Goal: Task Accomplishment & Management: Manage account settings

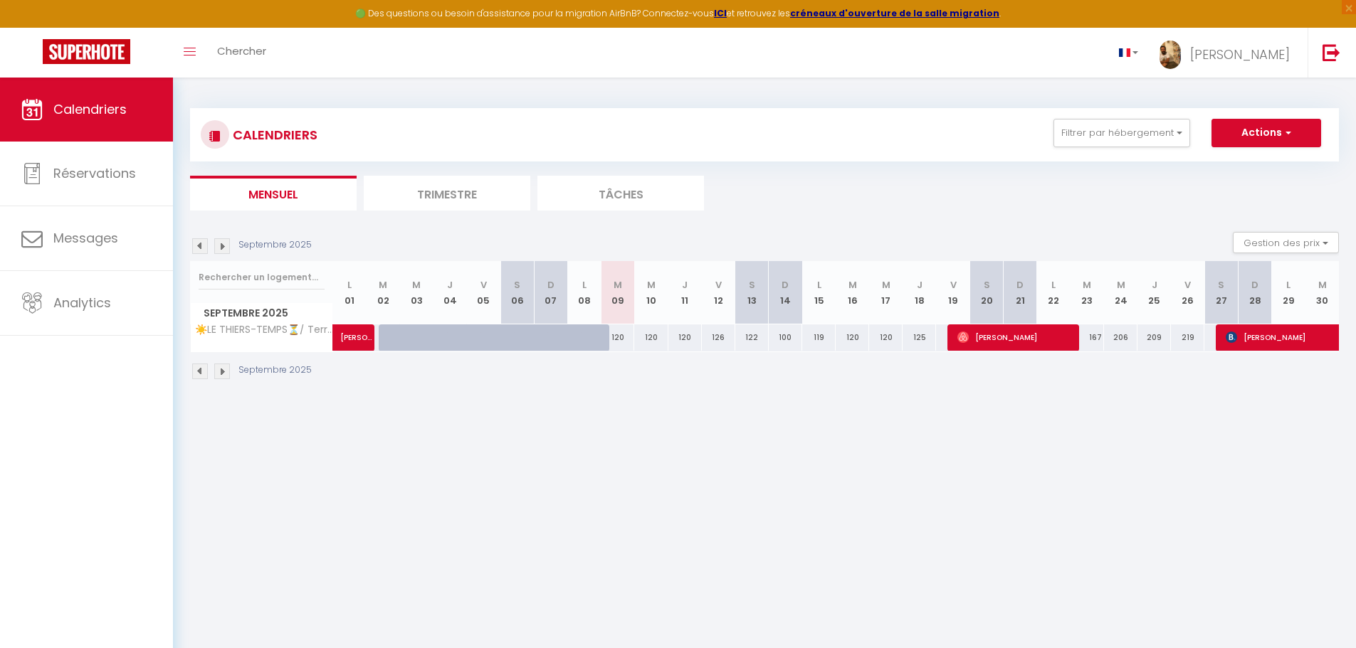
select select
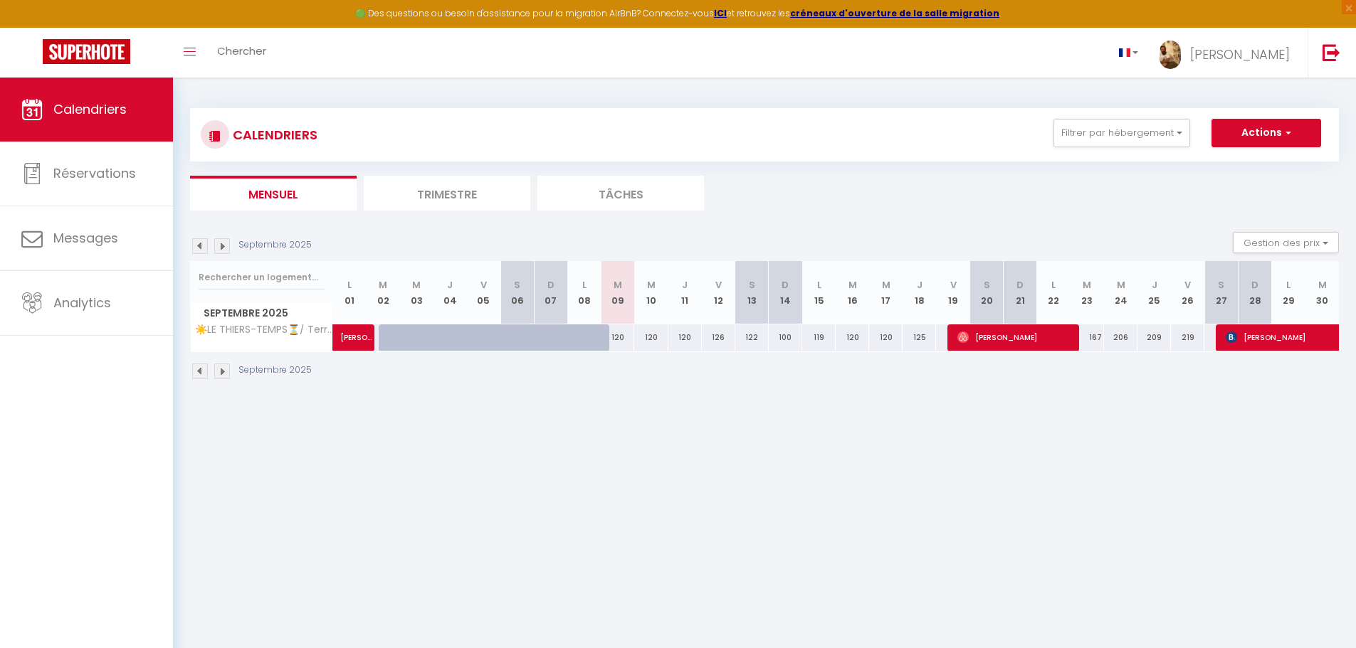
select select
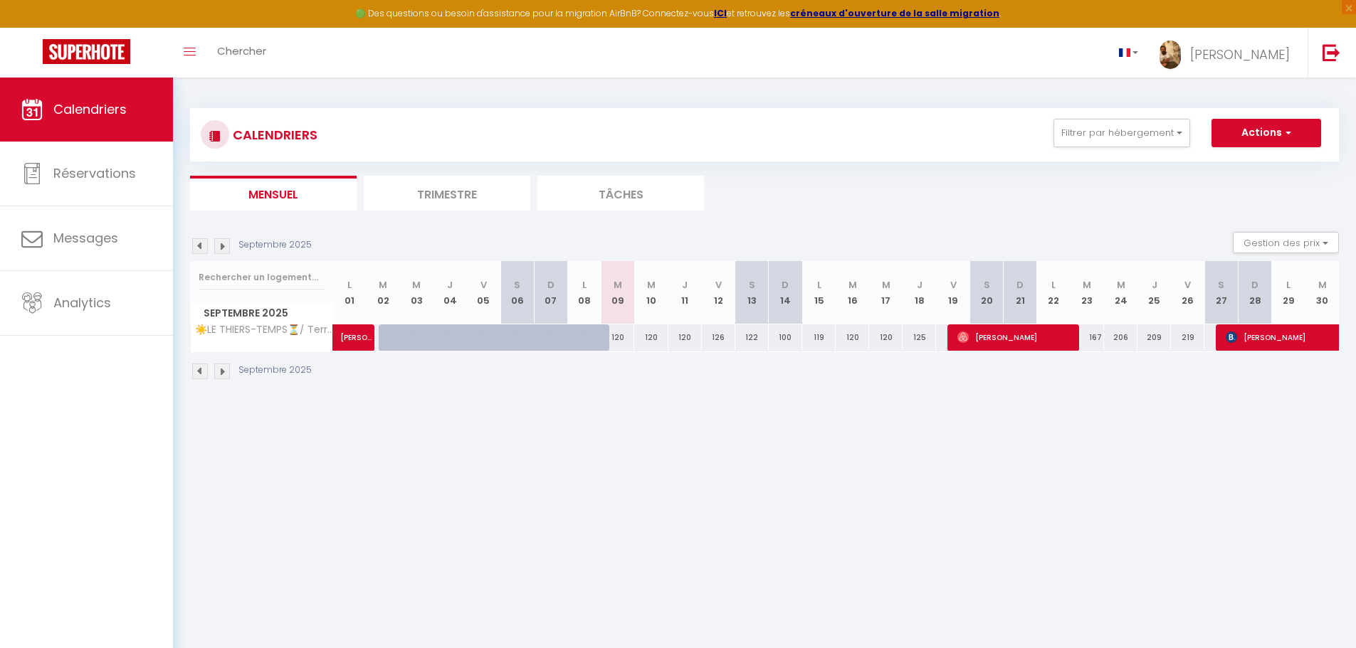
select select
click at [541, 384] on div "Septembre 2025" at bounding box center [764, 373] width 1149 height 42
click at [349, 340] on span "[PERSON_NAME]" at bounding box center [356, 330] width 33 height 27
select select "OK"
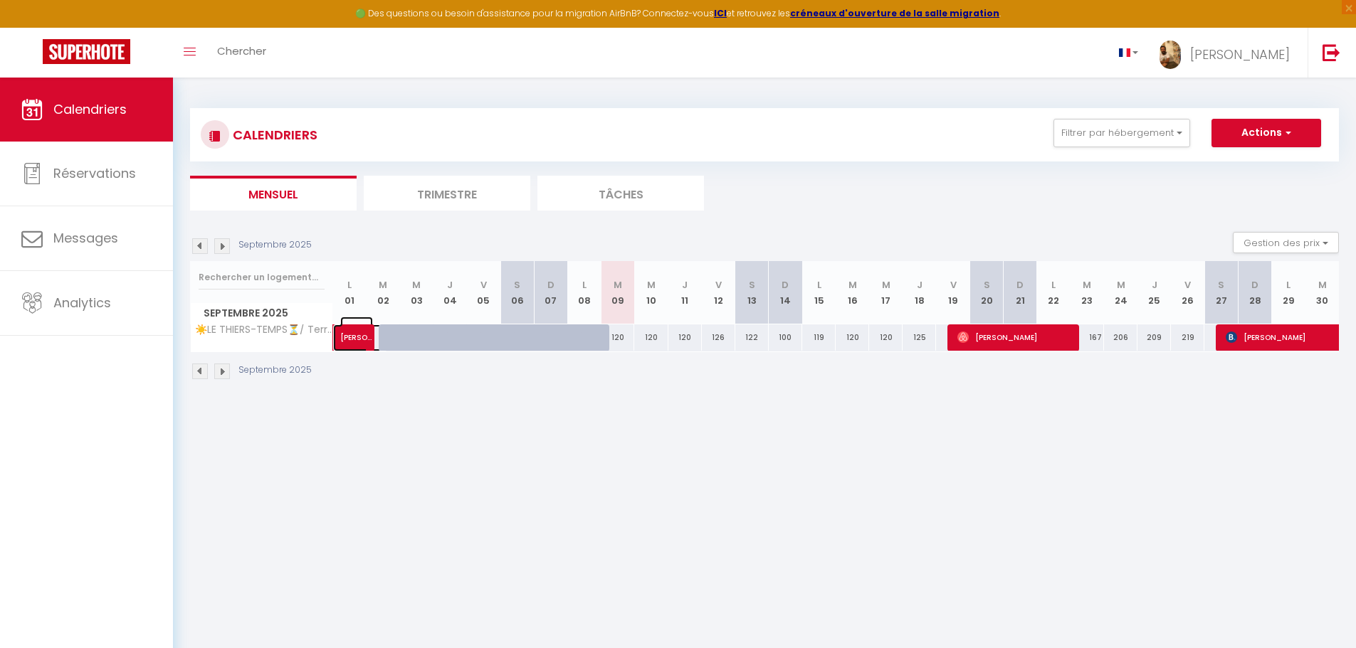
select select "OK"
select select "0"
select select "1"
select select
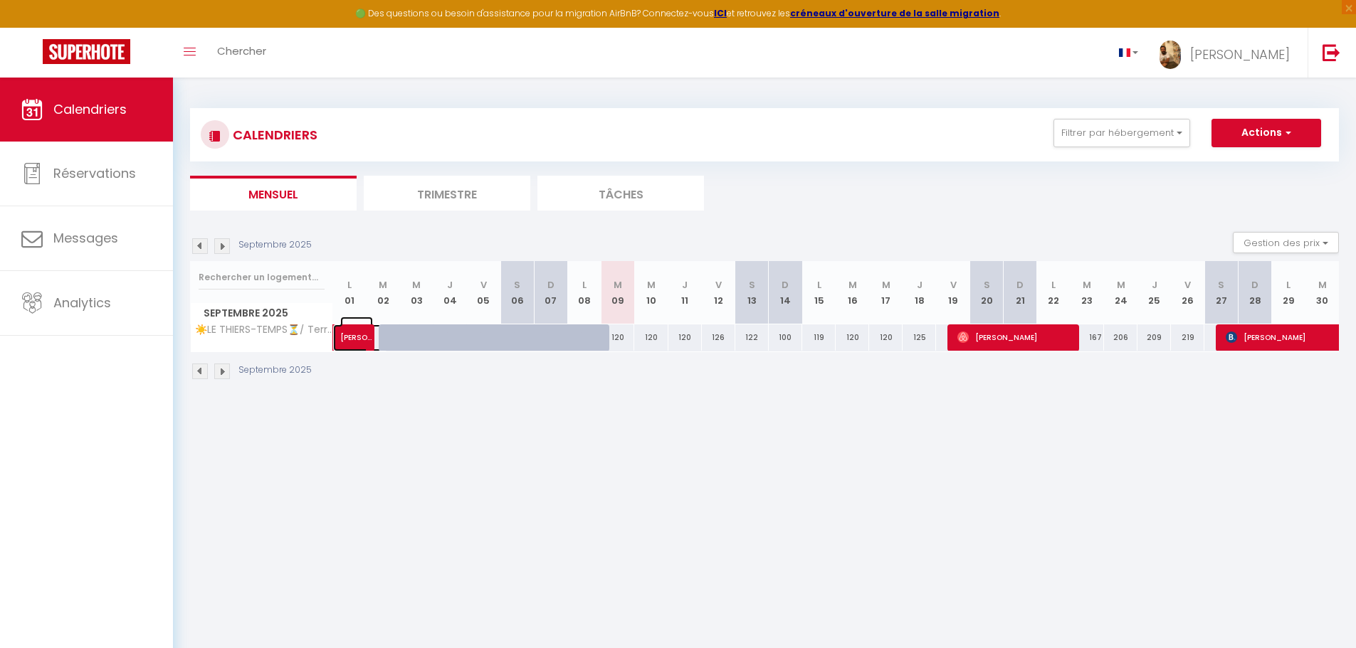
select select
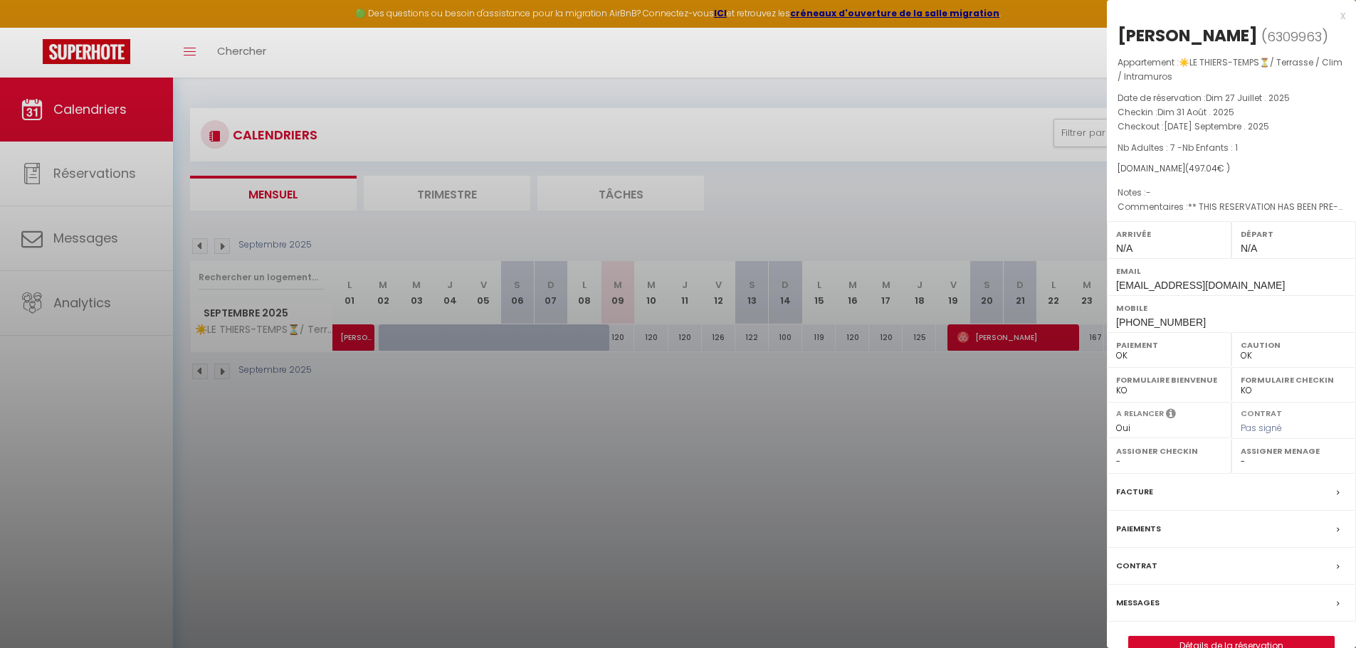
click at [631, 462] on div at bounding box center [678, 324] width 1356 height 648
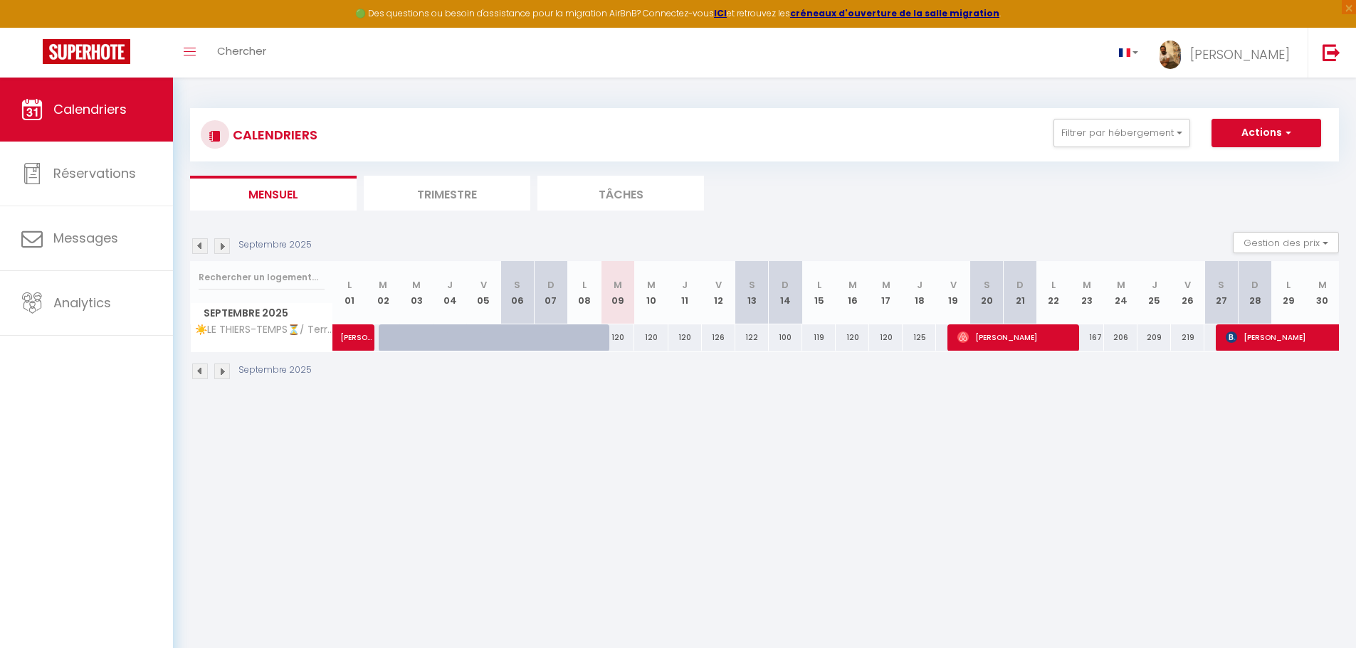
click at [201, 246] on img at bounding box center [200, 246] width 16 height 16
select select "0"
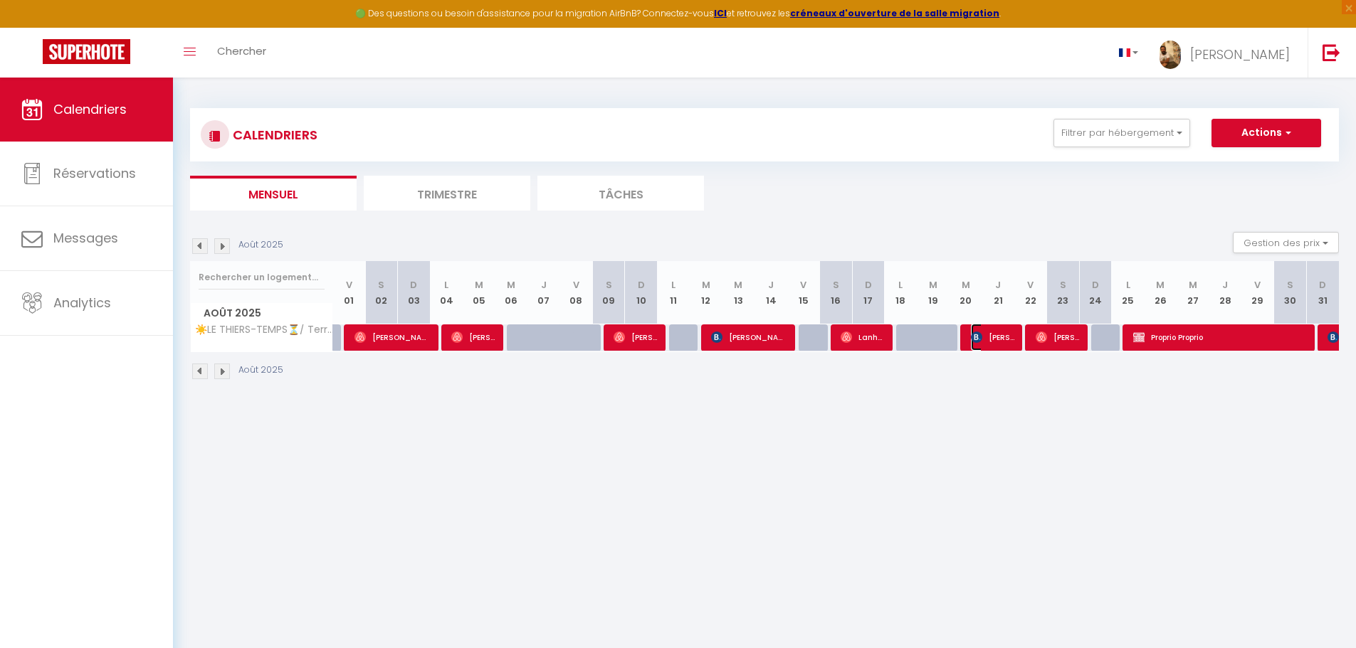
click at [978, 334] on img at bounding box center [976, 337] width 11 height 11
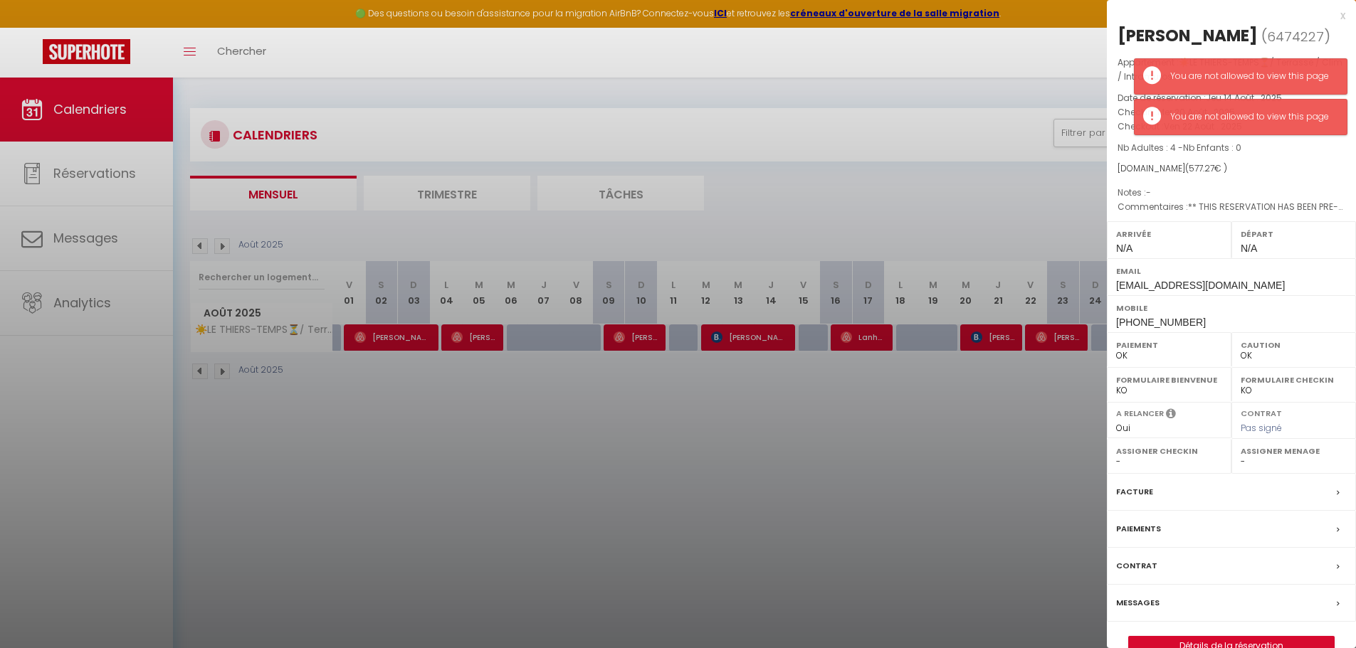
click at [1054, 442] on div at bounding box center [678, 324] width 1356 height 648
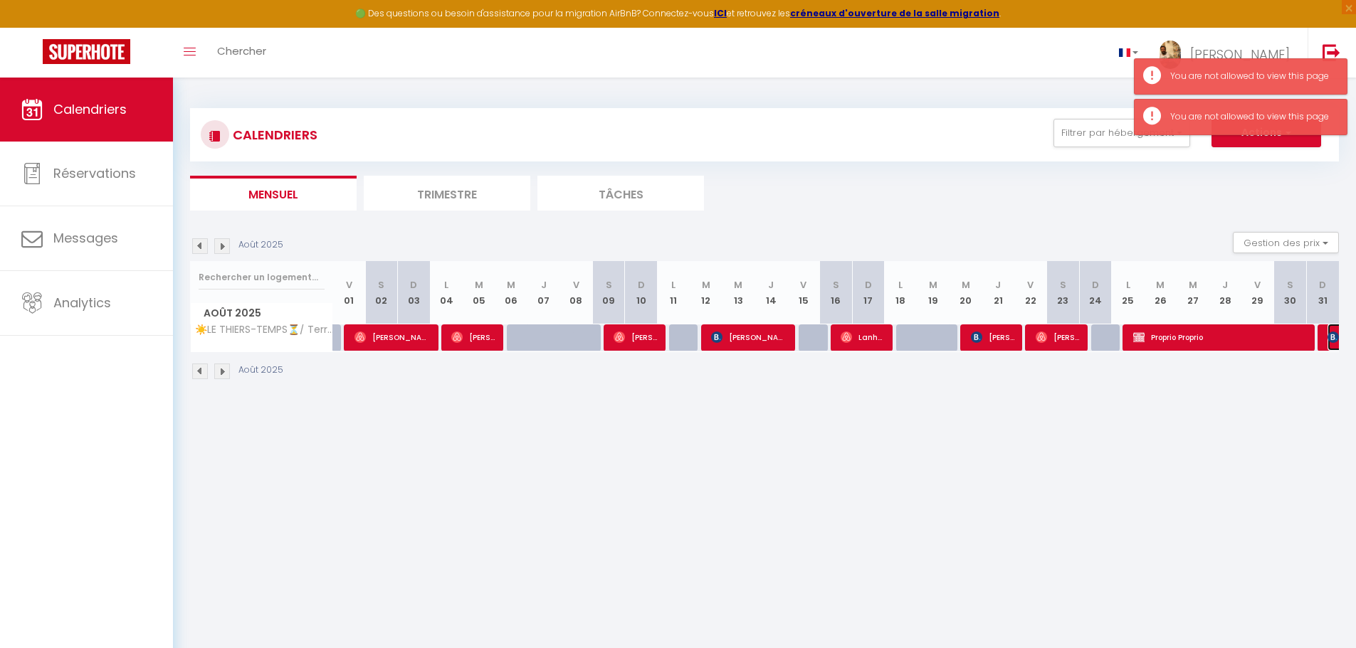
click at [1327, 334] on img at bounding box center [1332, 337] width 11 height 11
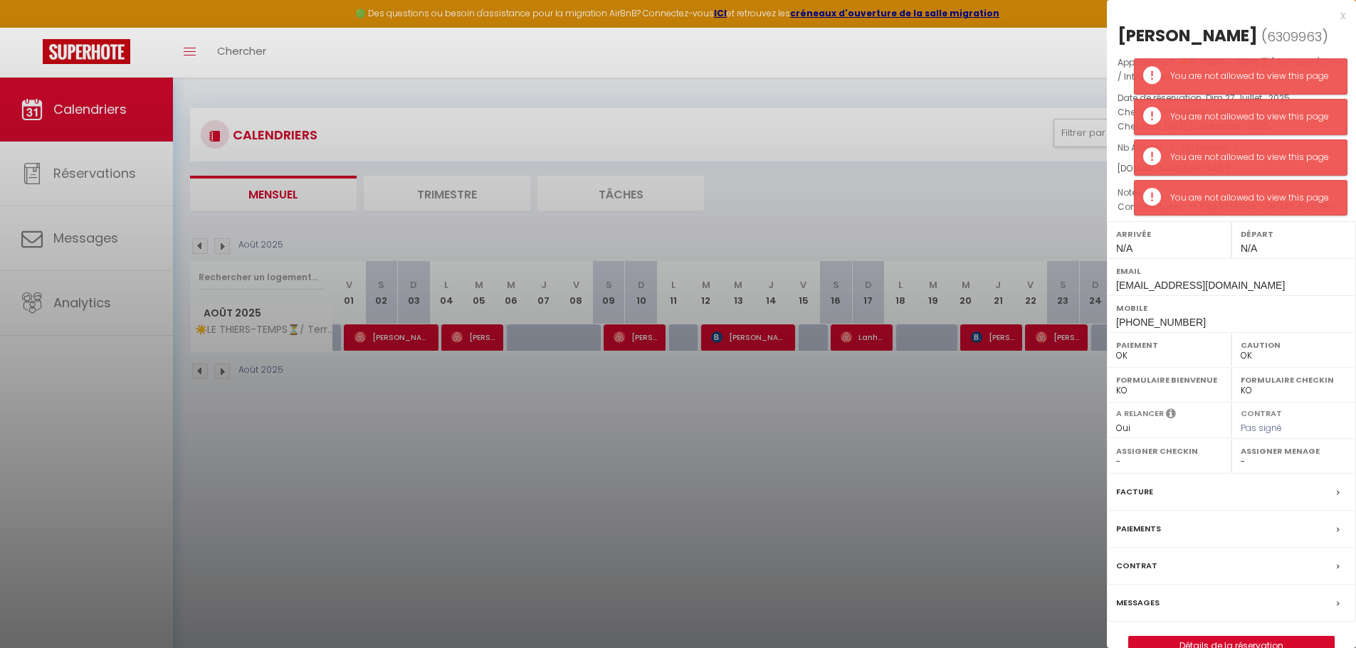
click at [998, 418] on div at bounding box center [678, 324] width 1356 height 648
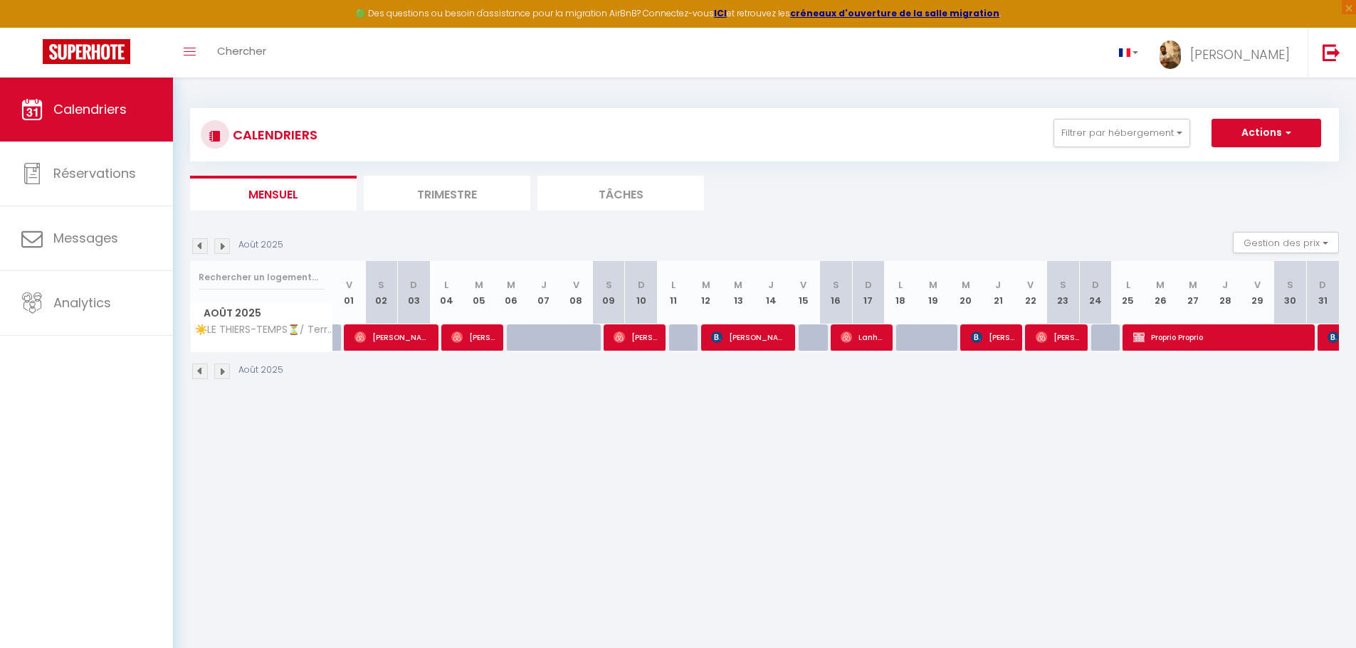
click at [584, 439] on body "🟢 Des questions ou besoin d'assistance pour la migration AirBnB? Connectez-vous…" at bounding box center [678, 402] width 1356 height 648
click at [217, 250] on img at bounding box center [222, 246] width 16 height 16
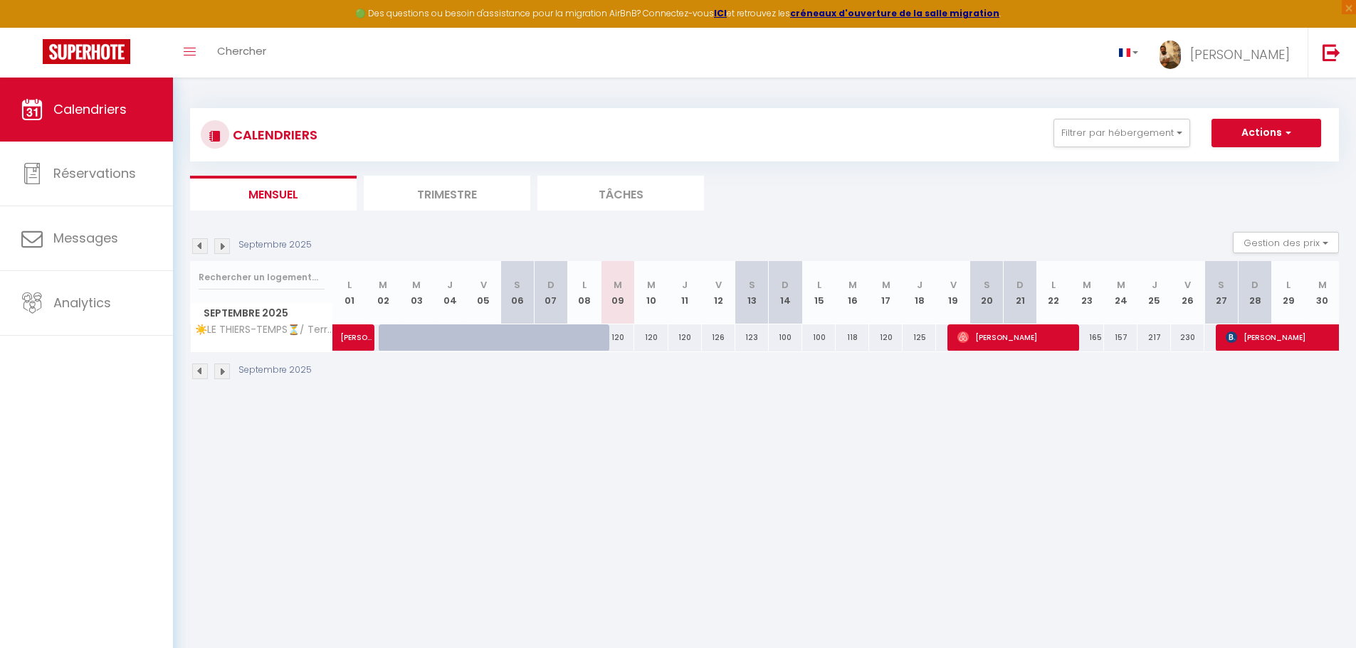
click at [202, 248] on img at bounding box center [200, 246] width 16 height 16
select select "0"
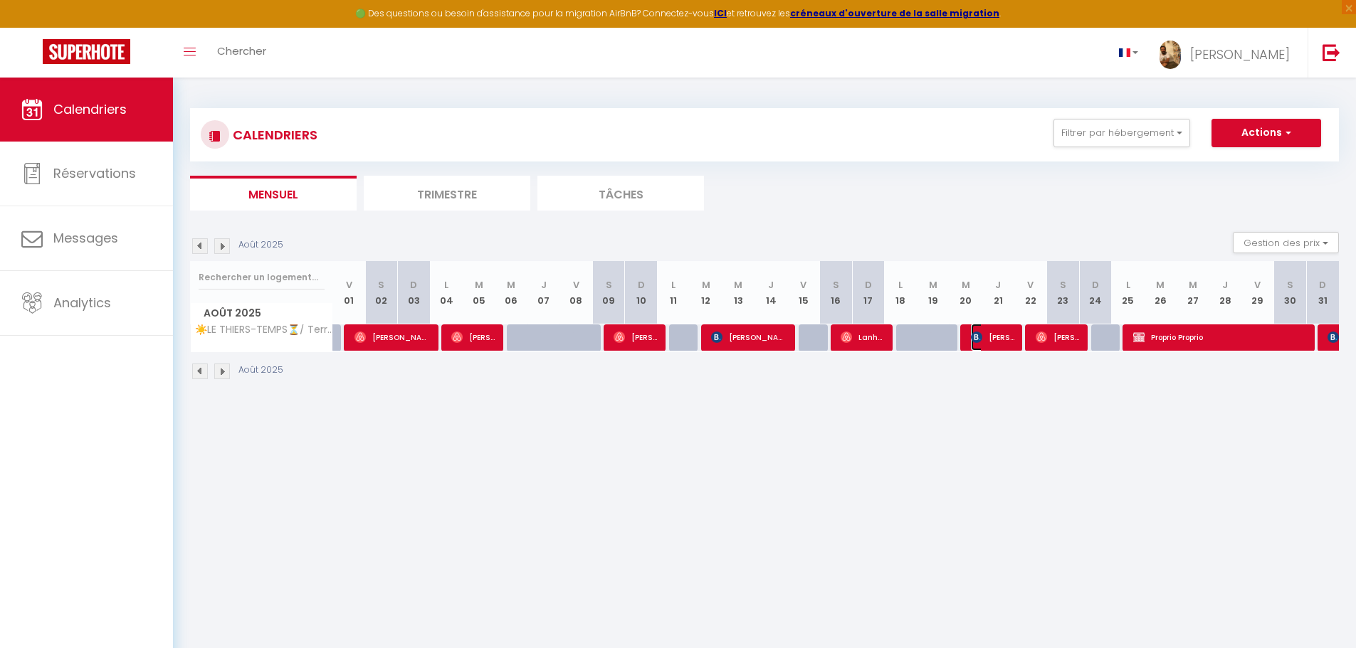
click at [976, 342] on img at bounding box center [976, 337] width 11 height 11
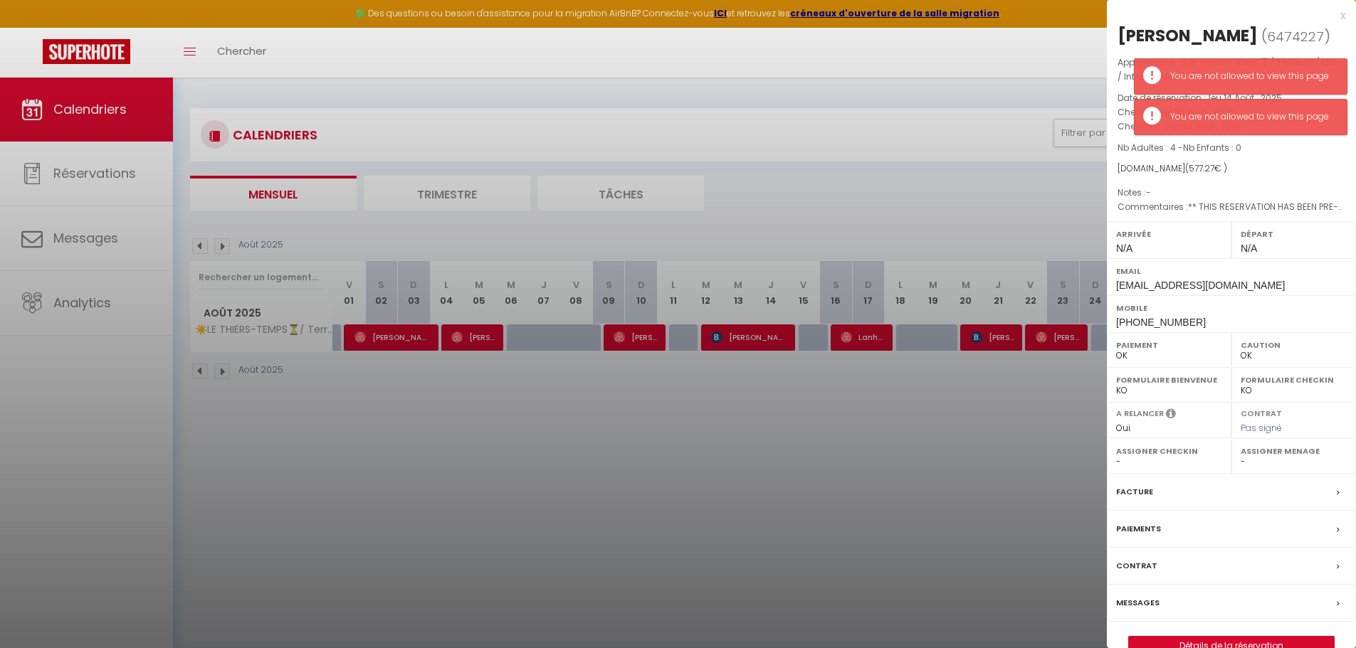
click at [994, 401] on div at bounding box center [678, 324] width 1356 height 648
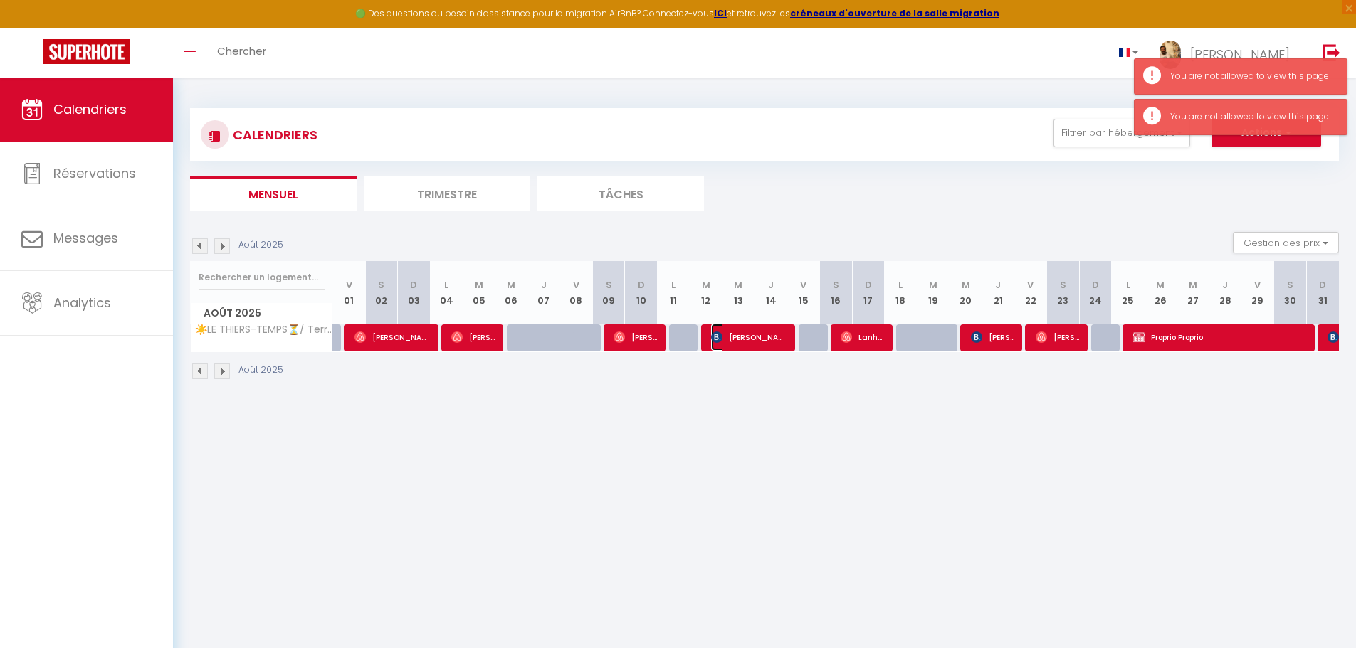
click at [726, 341] on span "[PERSON_NAME]" at bounding box center [749, 337] width 76 height 27
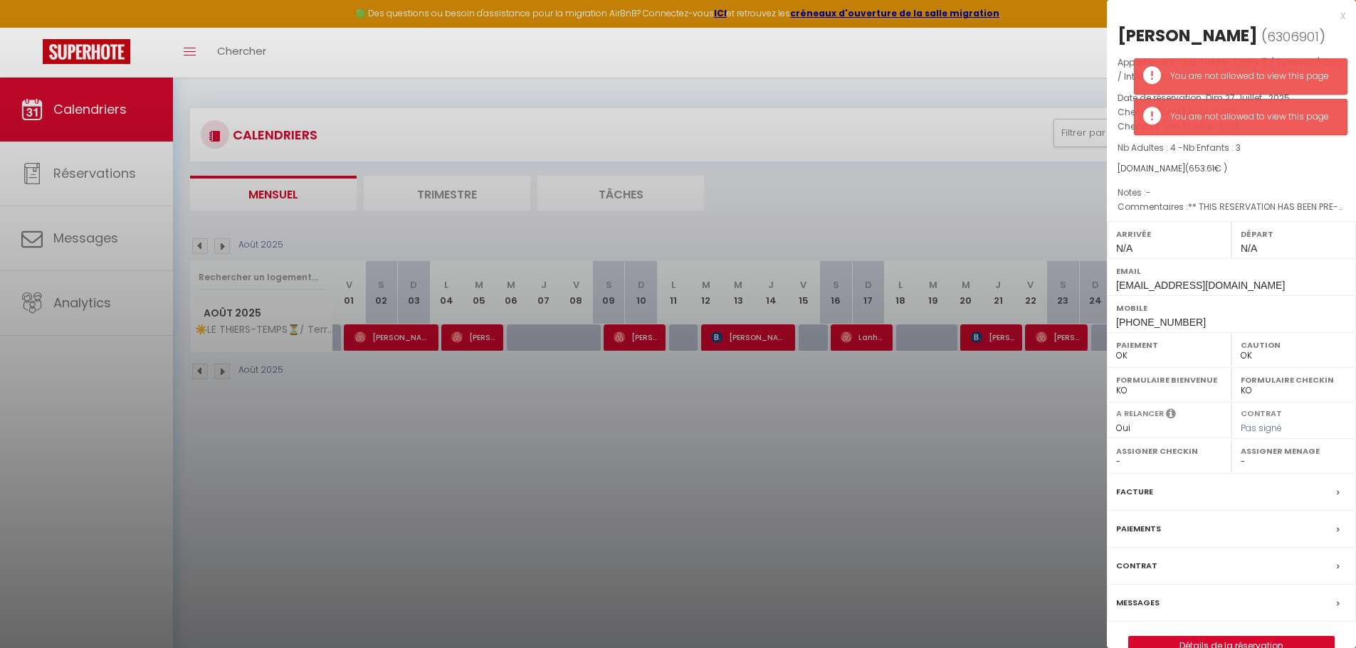
click at [758, 469] on div at bounding box center [678, 324] width 1356 height 648
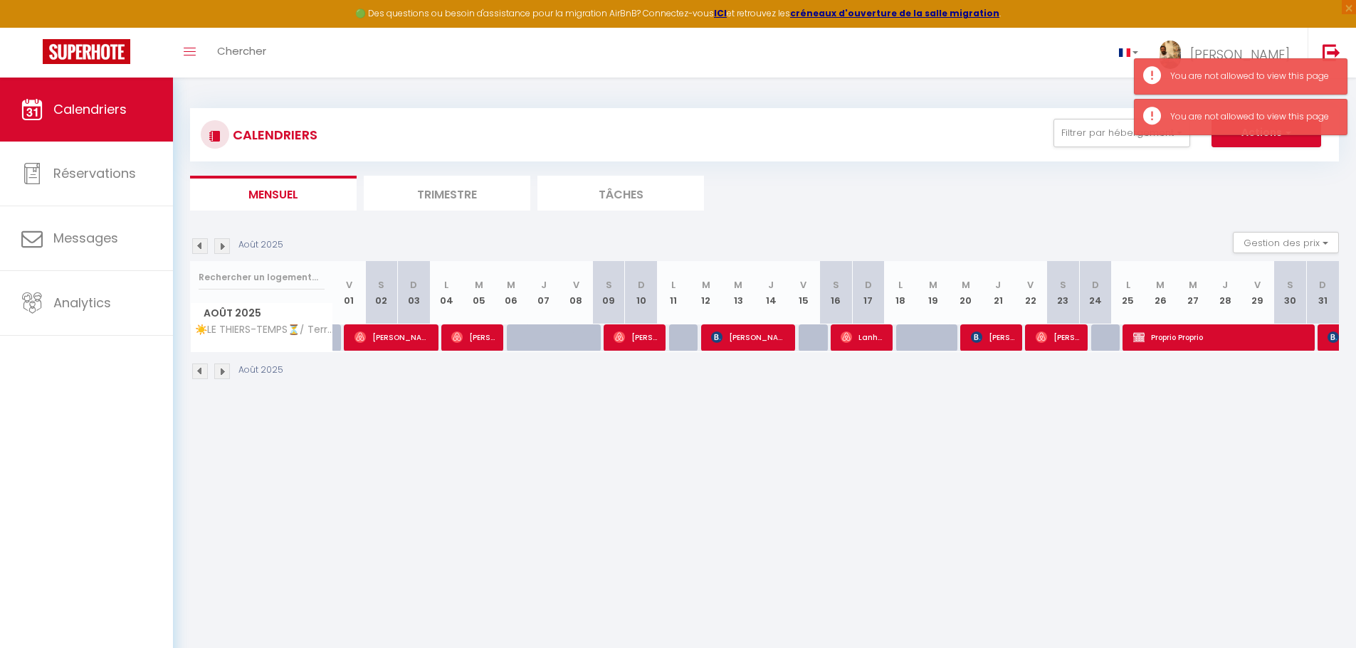
click at [1322, 337] on div at bounding box center [1333, 338] width 33 height 27
click at [1329, 339] on img at bounding box center [1332, 337] width 11 height 11
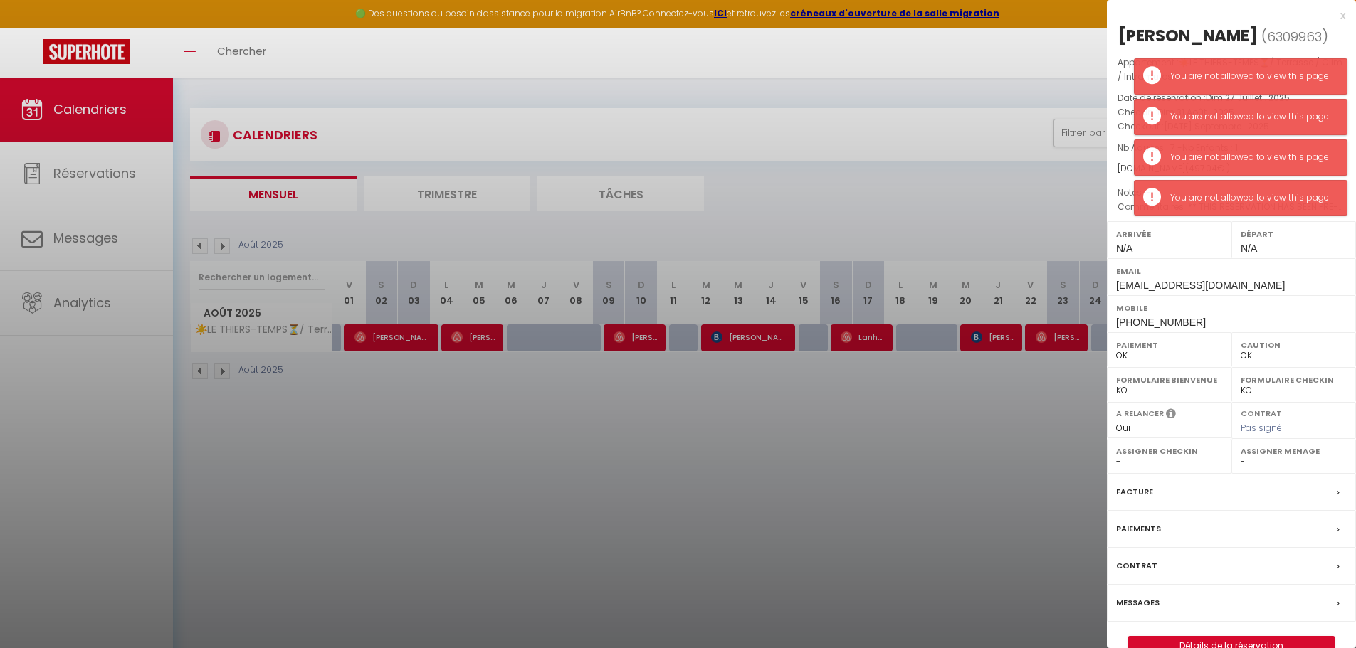
click at [955, 423] on div at bounding box center [678, 324] width 1356 height 648
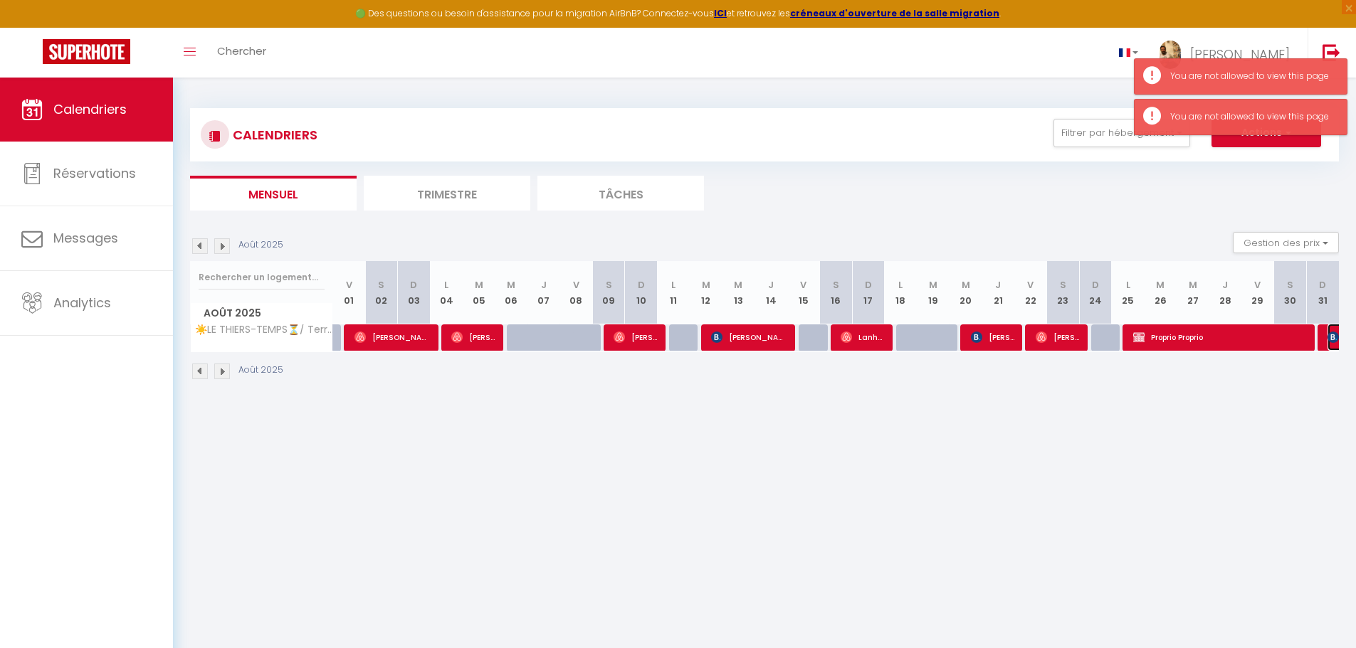
click at [1331, 336] on img at bounding box center [1332, 337] width 11 height 11
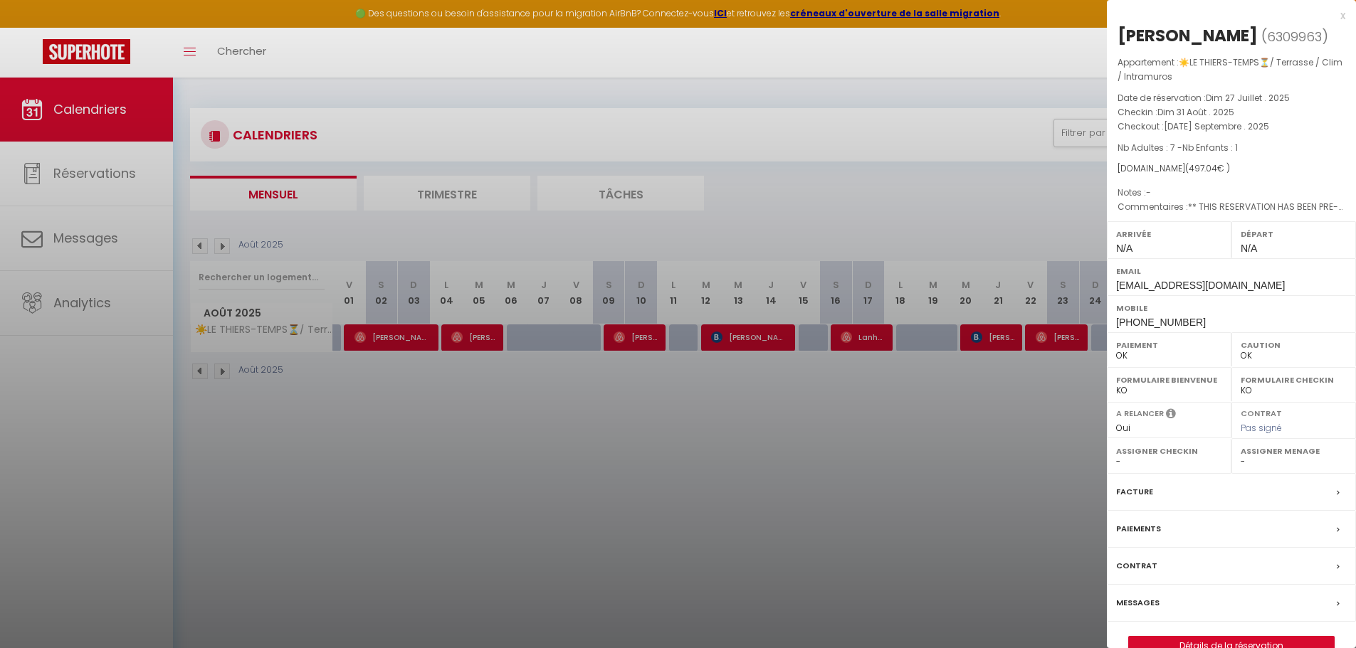
click at [959, 421] on div at bounding box center [678, 324] width 1356 height 648
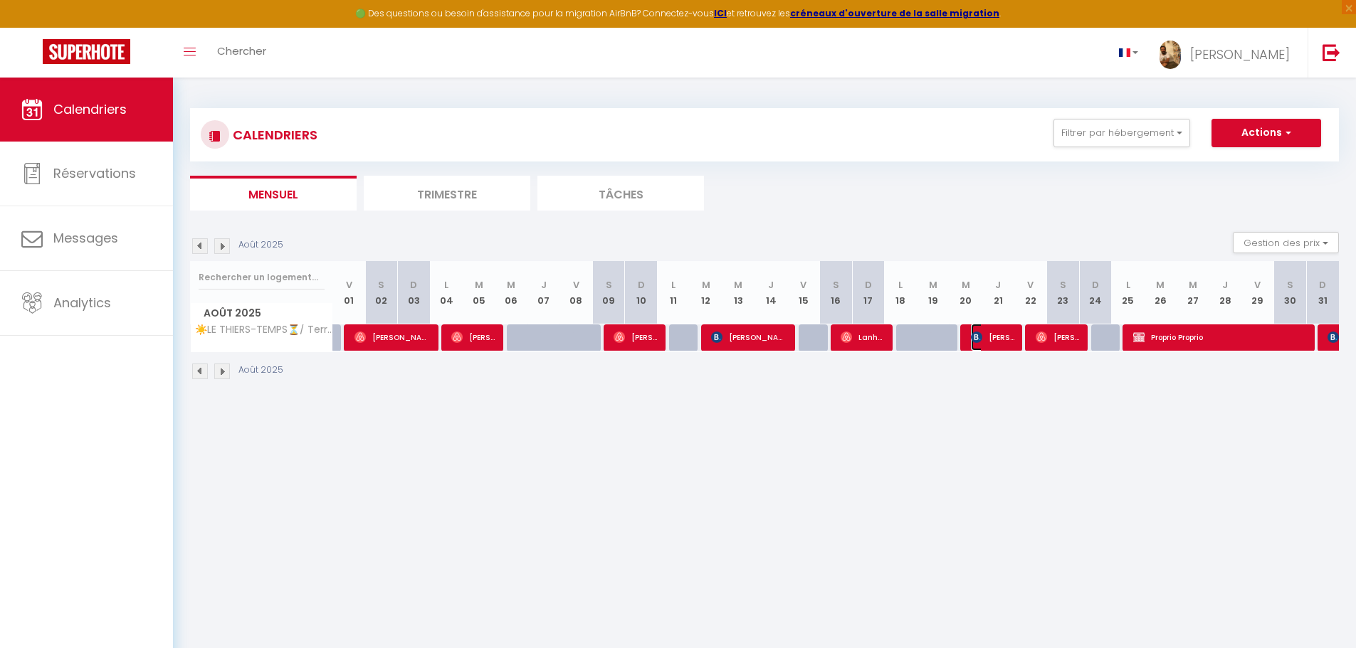
click at [984, 331] on span "[PERSON_NAME]" at bounding box center [992, 337] width 43 height 27
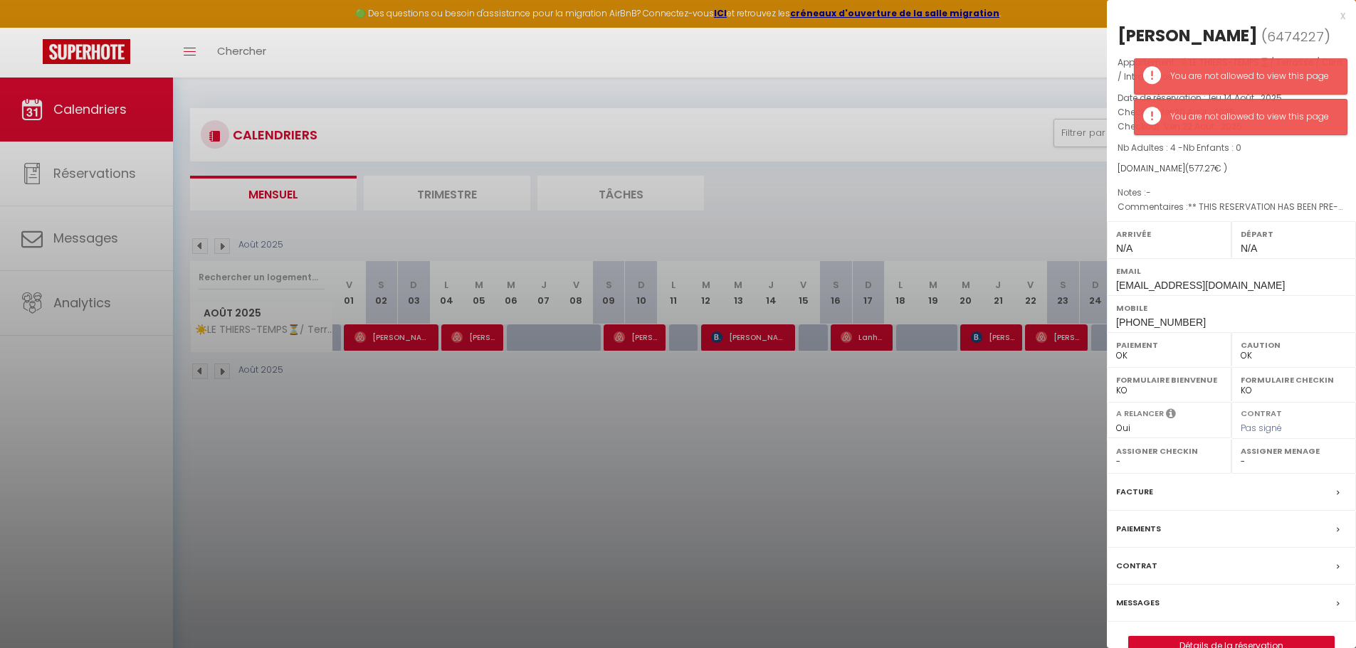
click at [944, 458] on div at bounding box center [678, 324] width 1356 height 648
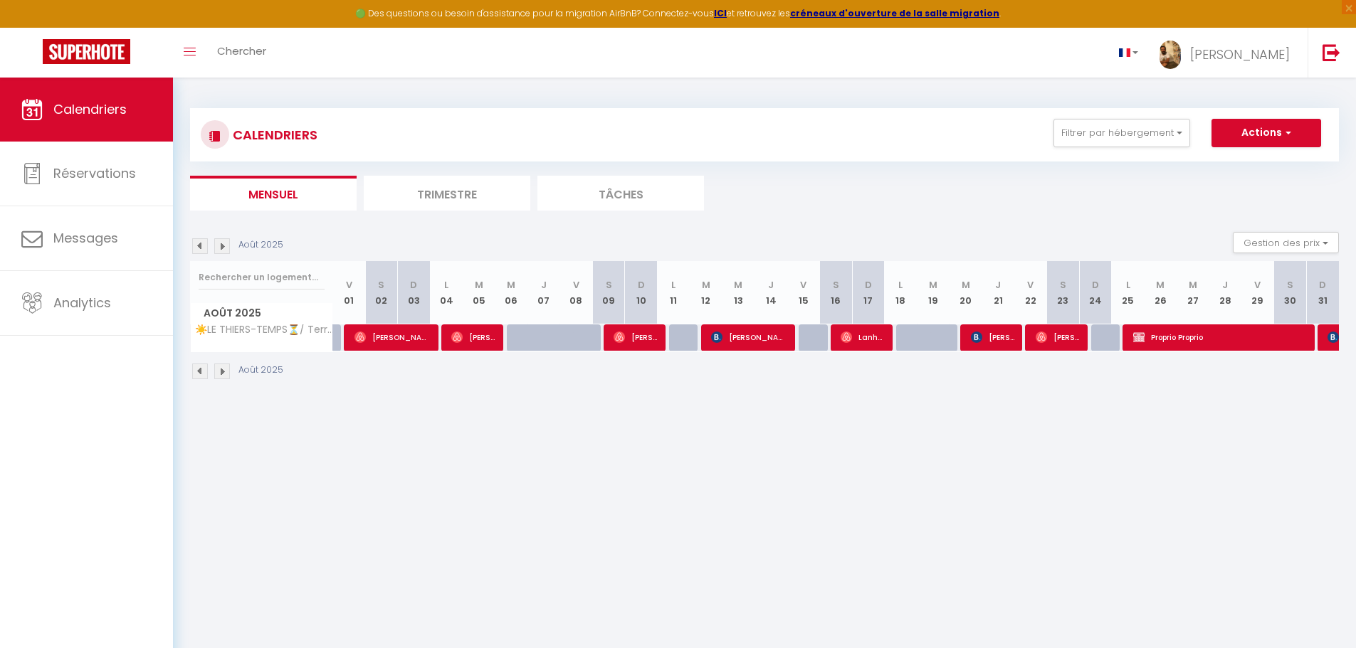
click at [616, 468] on body "🟢 Des questions ou besoin d'assistance pour la migration AirBnB? Connectez-vous…" at bounding box center [678, 402] width 1356 height 648
click at [219, 247] on img at bounding box center [222, 246] width 16 height 16
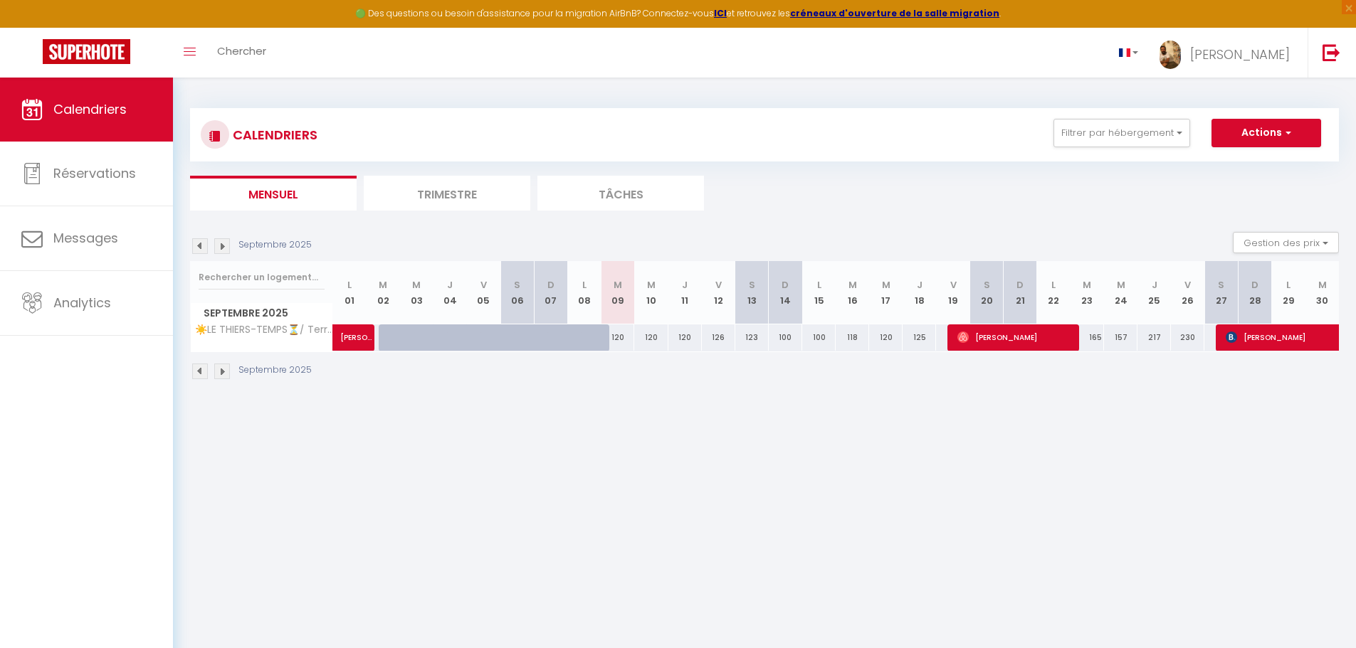
click at [221, 243] on img at bounding box center [222, 246] width 16 height 16
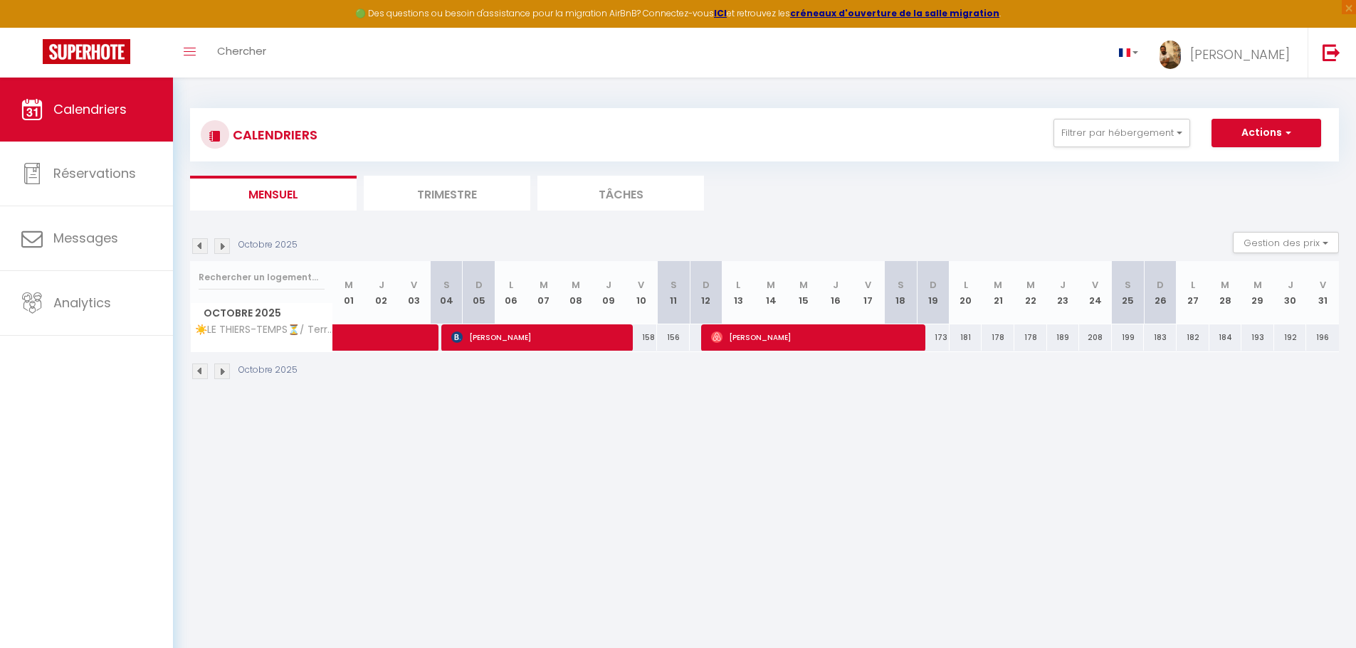
click at [205, 243] on img at bounding box center [200, 246] width 16 height 16
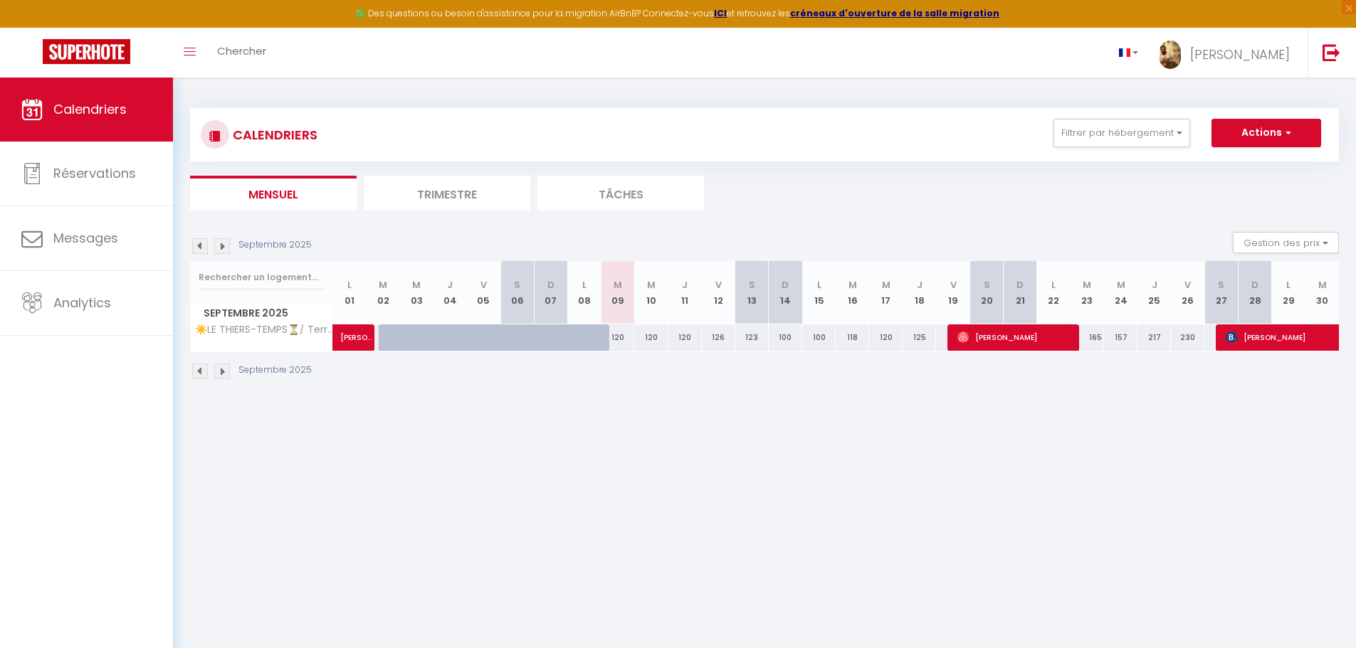
click at [724, 485] on body "🟢 Des questions ou besoin d'assistance pour la migration AirBnB? Connectez-vous…" at bounding box center [678, 402] width 1356 height 648
click at [485, 400] on div "CALENDRIERS Filtrer par hébergement Tous ☀️[PERSON_NAME]-TEMPS⏳/ Terrasse / Cli…" at bounding box center [764, 245] width 1183 height 334
click at [205, 373] on img at bounding box center [200, 372] width 16 height 16
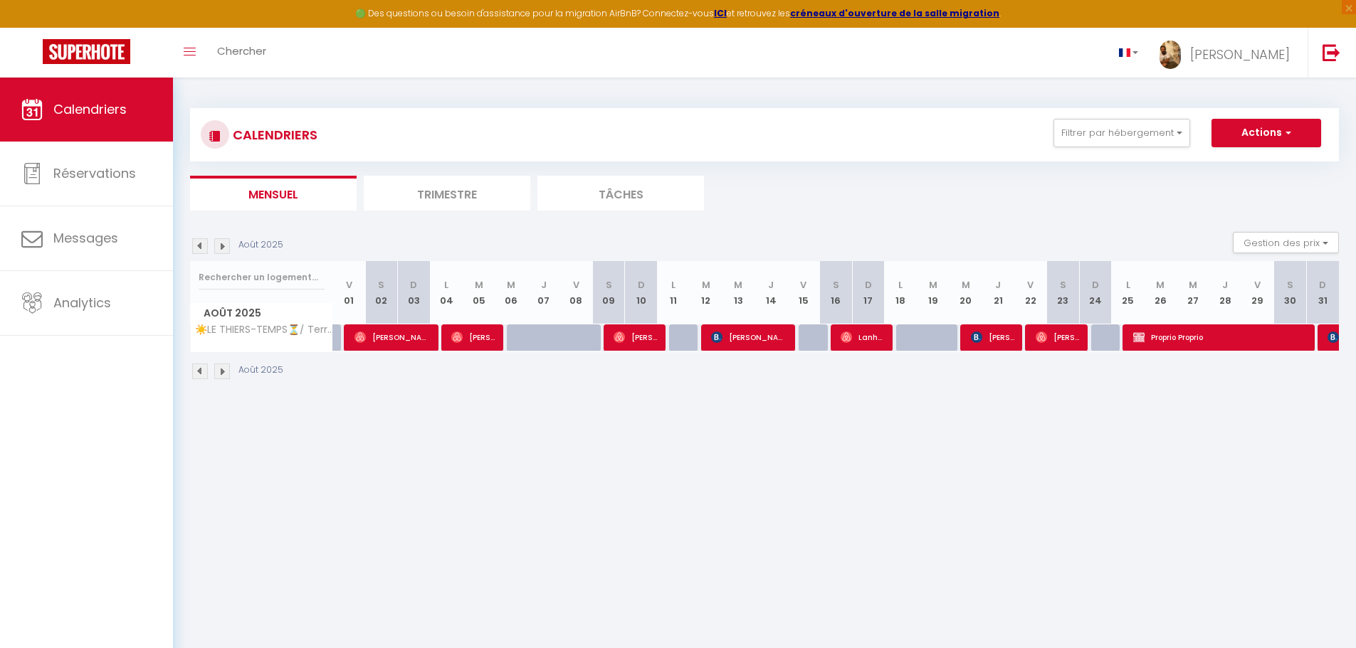
click at [872, 464] on body "🟢 Des questions ou besoin d'assistance pour la migration AirBnB? Connectez-vous…" at bounding box center [678, 402] width 1356 height 648
click at [225, 243] on img at bounding box center [222, 246] width 16 height 16
select select "0"
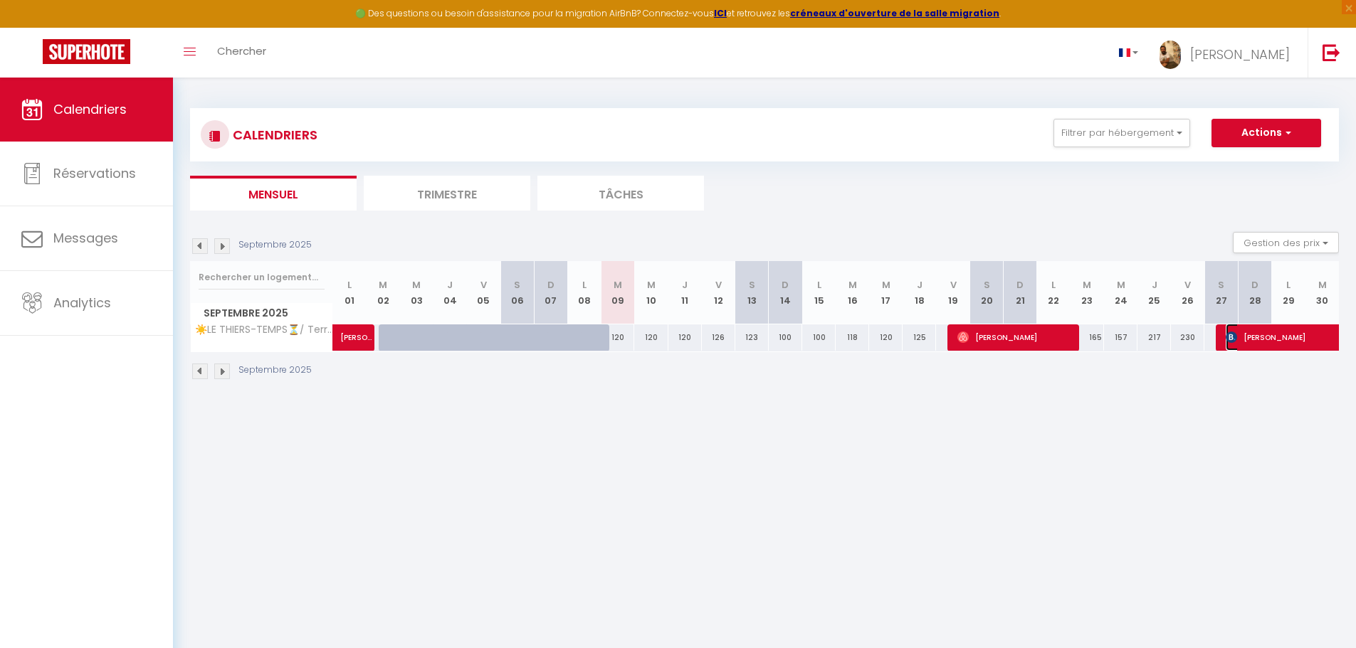
click at [1239, 339] on span "[PERSON_NAME]" at bounding box center [1339, 337] width 229 height 27
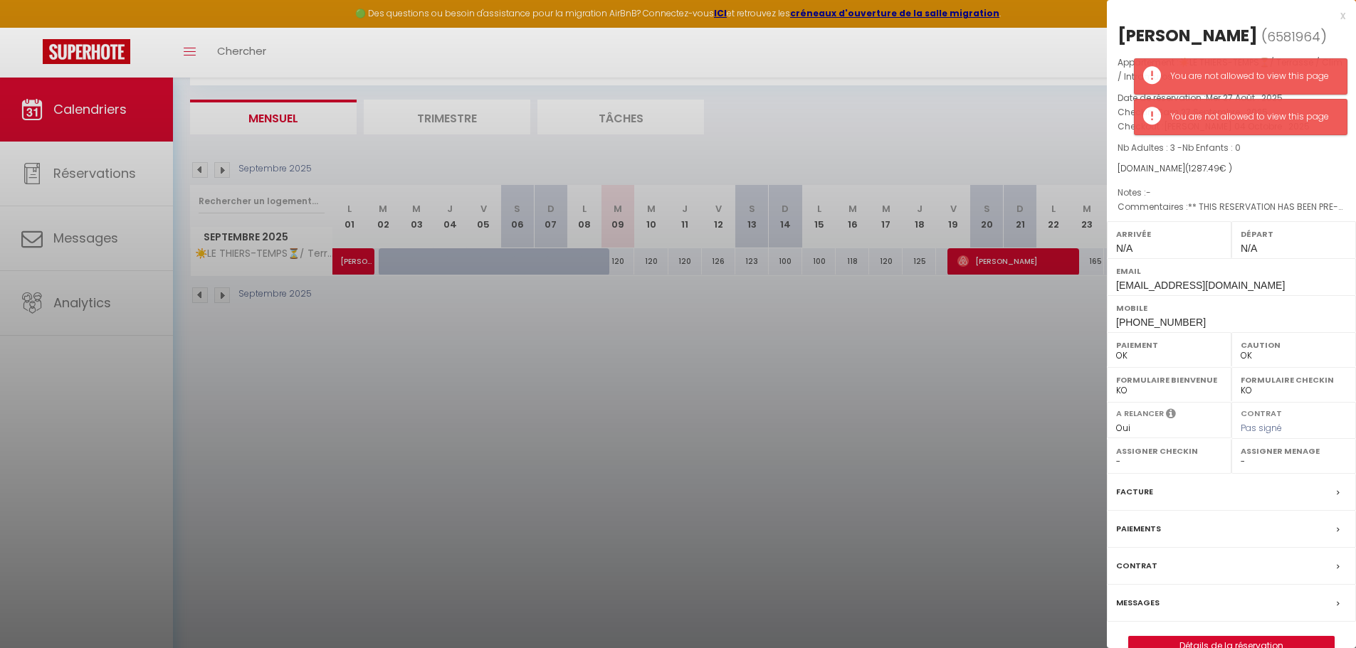
scroll to position [78, 0]
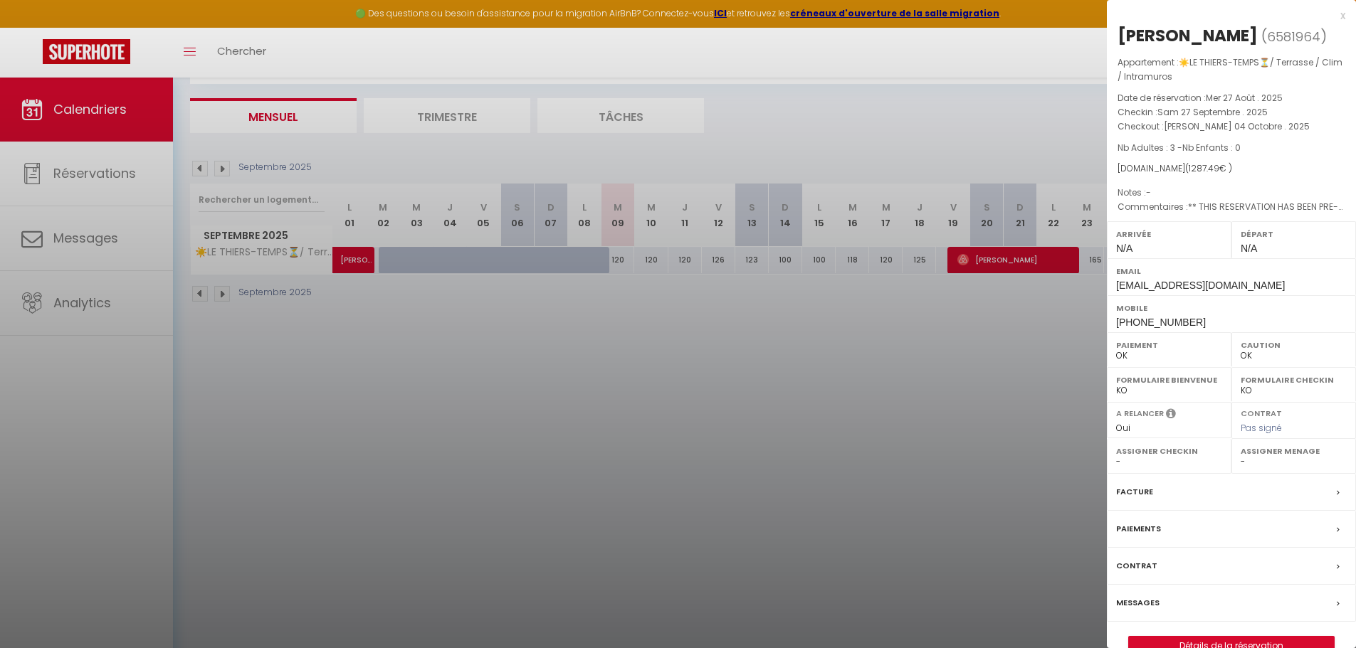
click at [1143, 528] on label "Paiements" at bounding box center [1138, 529] width 45 height 15
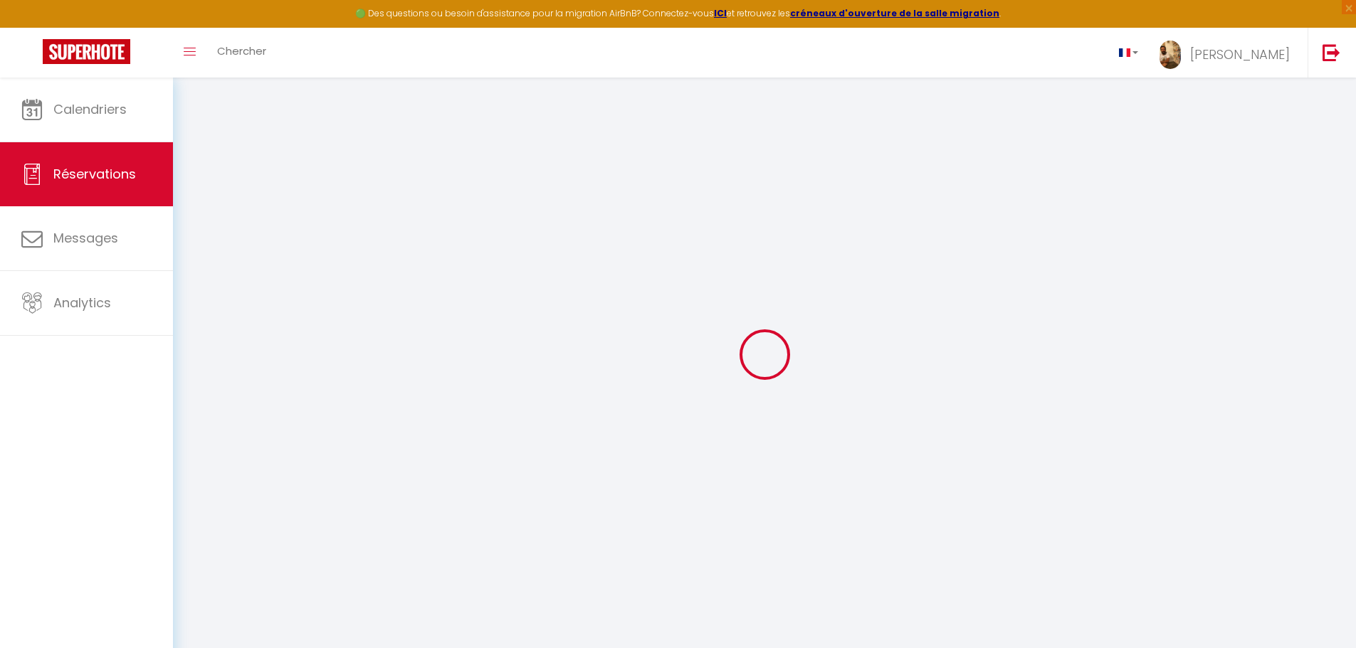
select select
checkbox input "false"
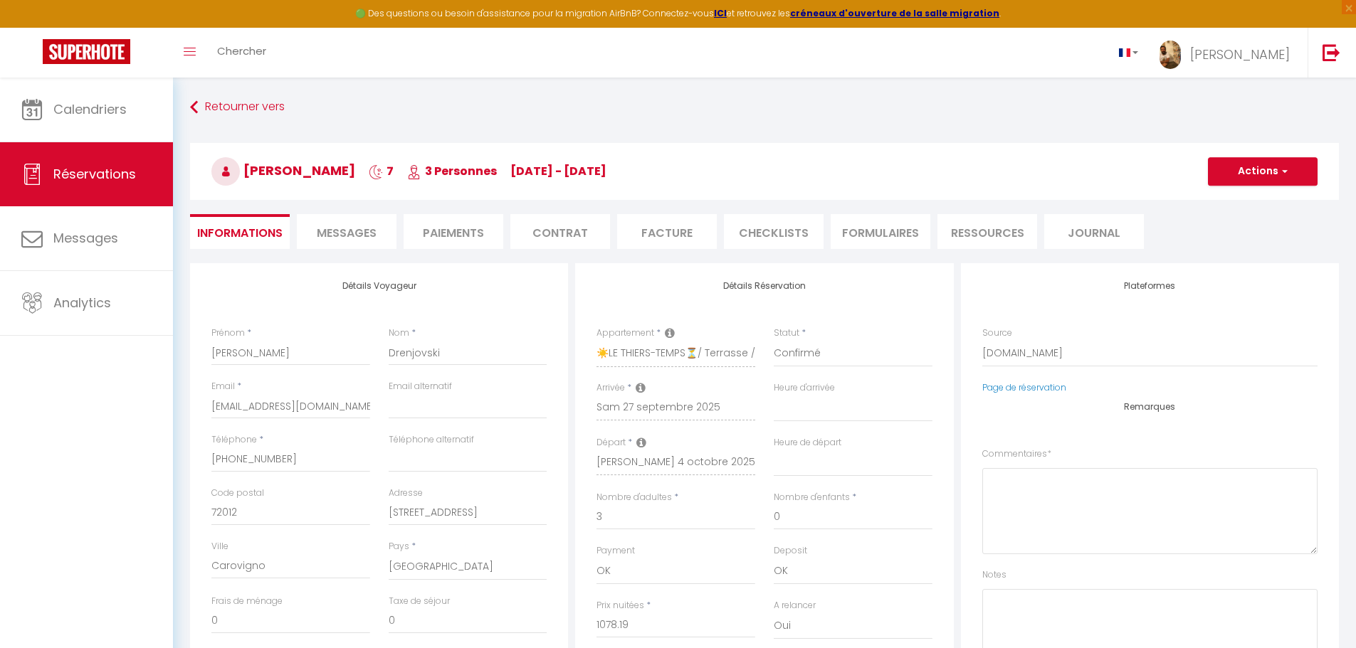
select select
checkbox input "false"
type textarea "** THIS RESERVATION HAS BEEN PRE-PAID ** BOOKING NOTE : Payment charge is EUR 1…"
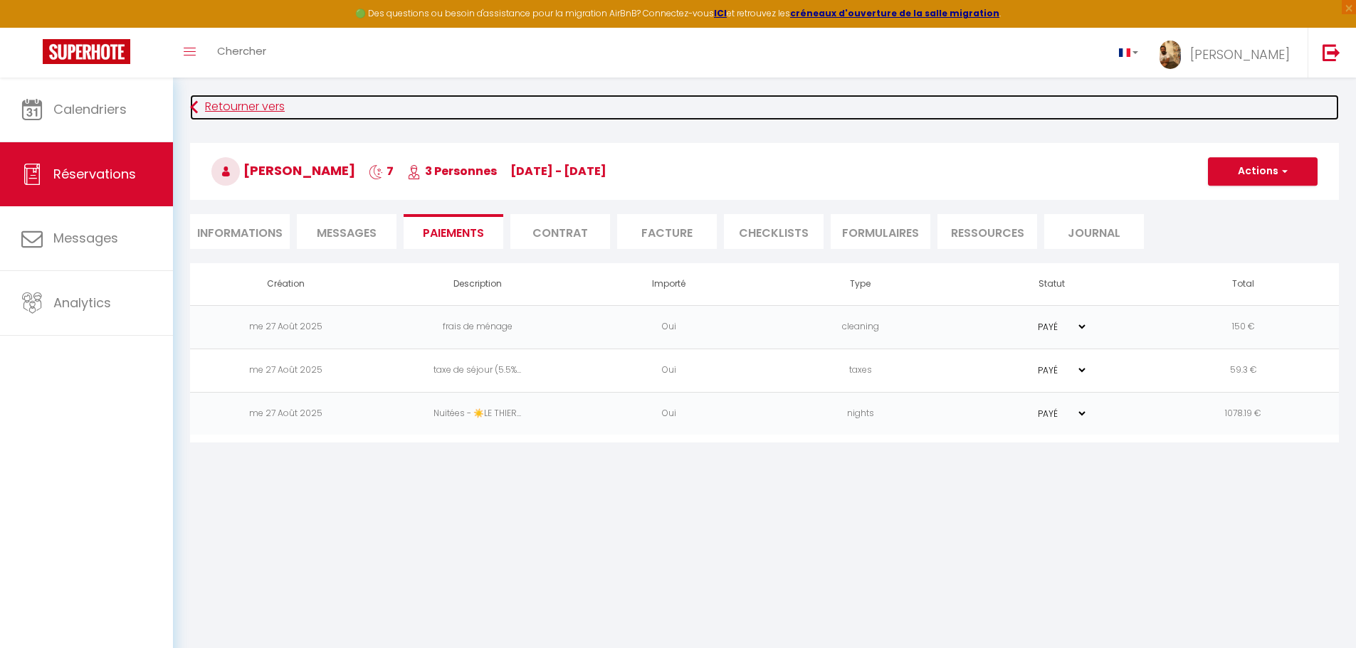
click at [194, 109] on icon at bounding box center [194, 108] width 8 height 26
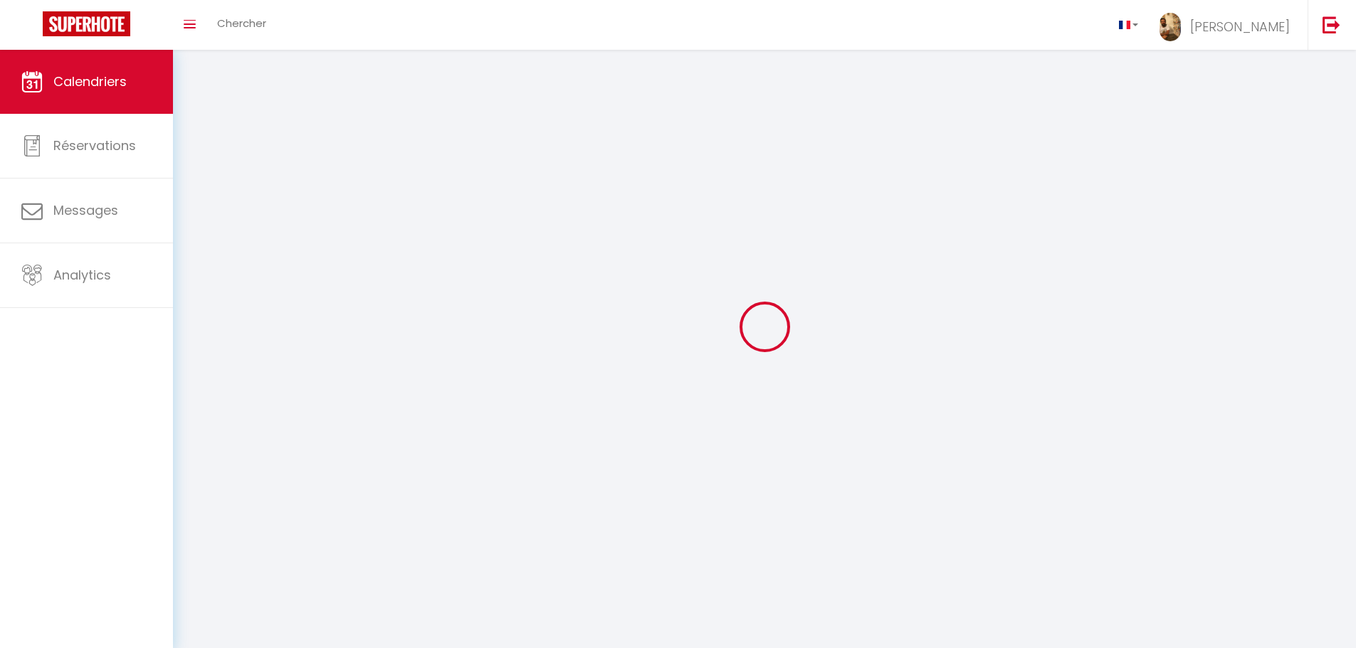
scroll to position [78, 0]
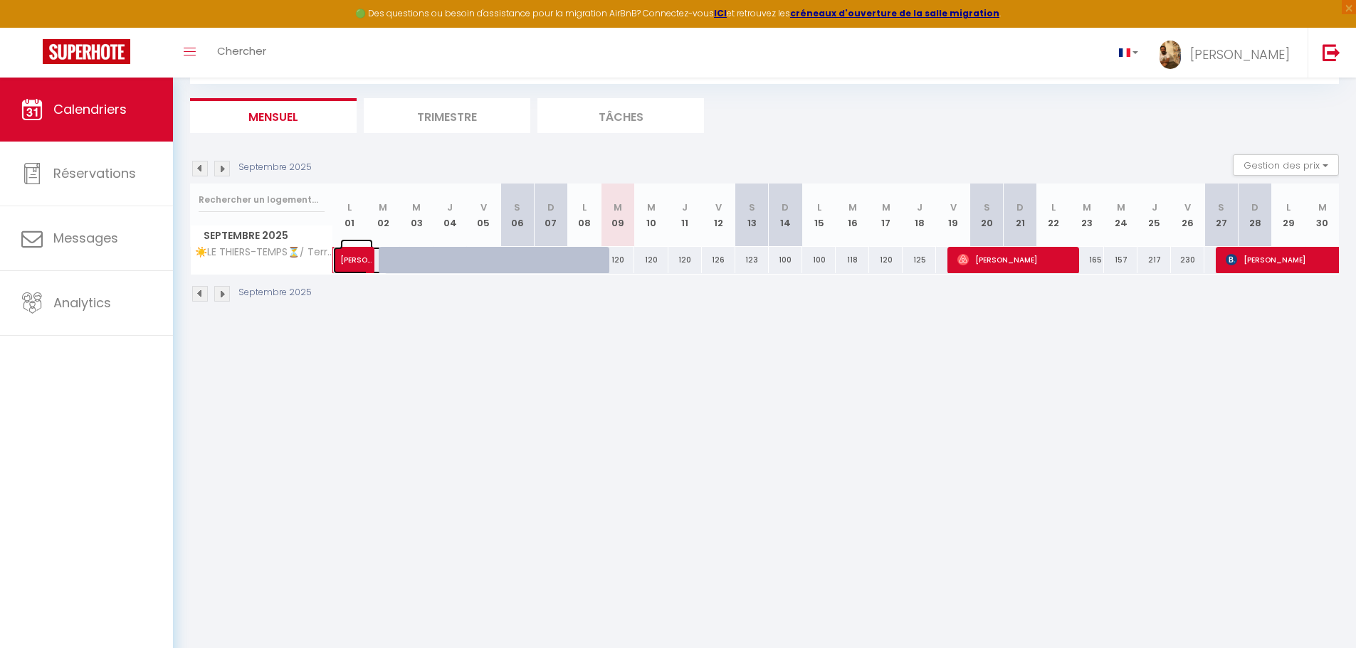
click at [351, 259] on span "[PERSON_NAME]" at bounding box center [356, 252] width 33 height 27
select select "OK"
select select "0"
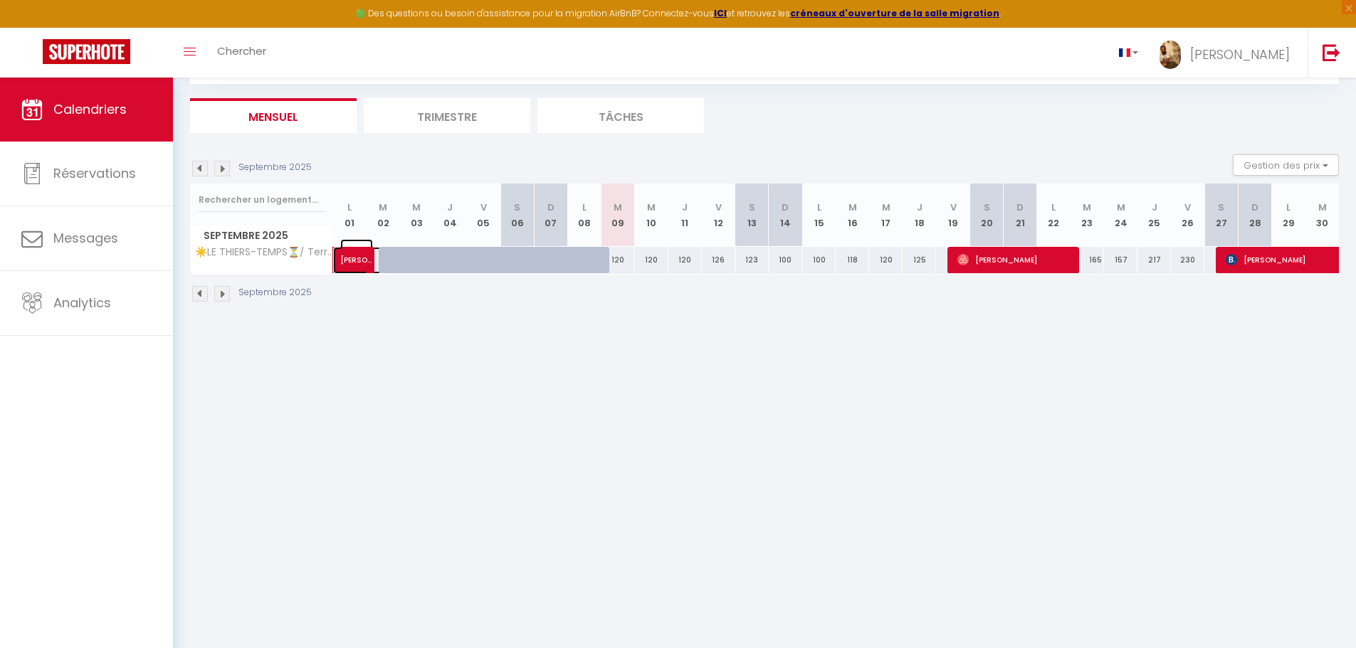
select select "1"
select select
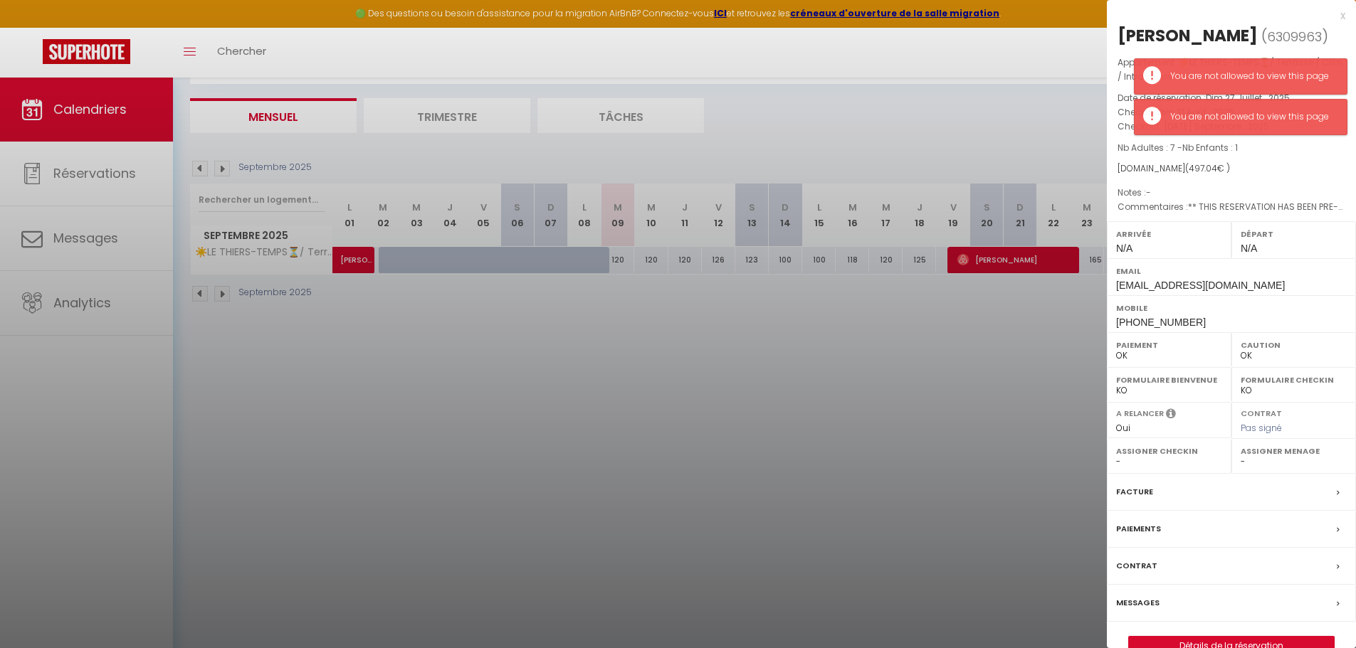
click at [1135, 537] on label "Paiements" at bounding box center [1138, 529] width 45 height 15
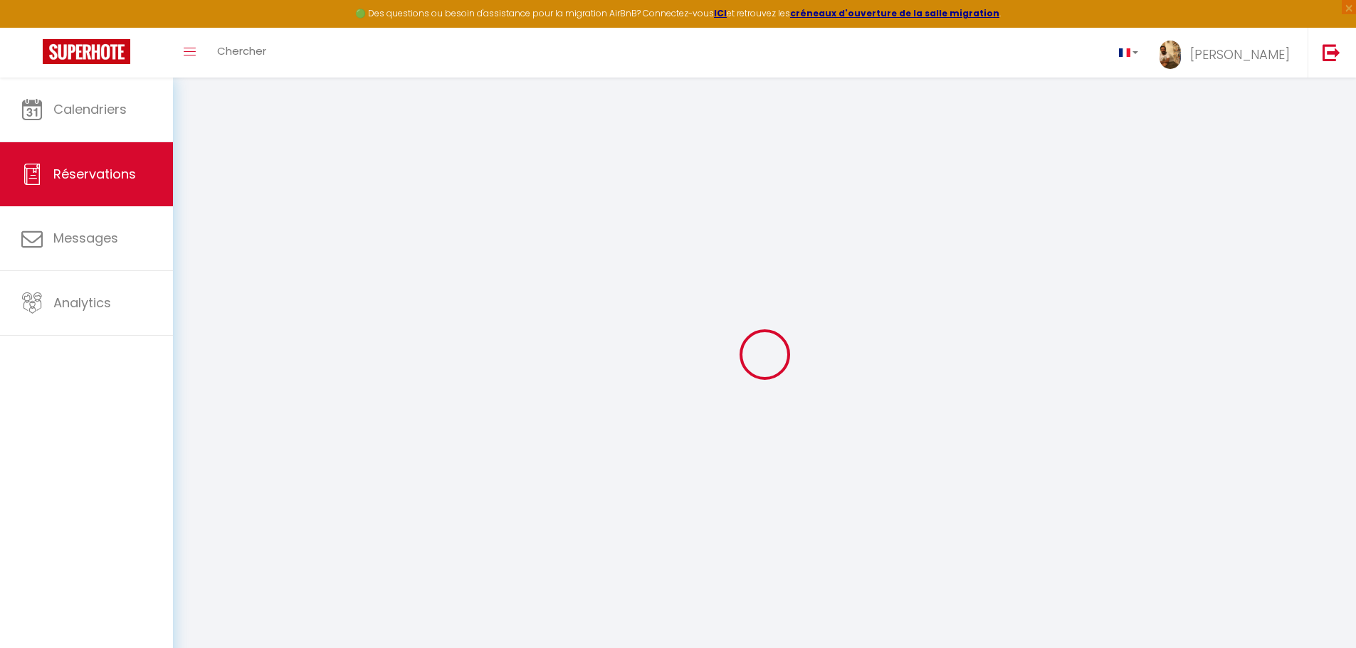
select select
checkbox input "false"
type textarea "** THIS RESERVATION HAS BEEN PRE-PAID ** BOOKING NOTE : Payment charge is EUR 6…"
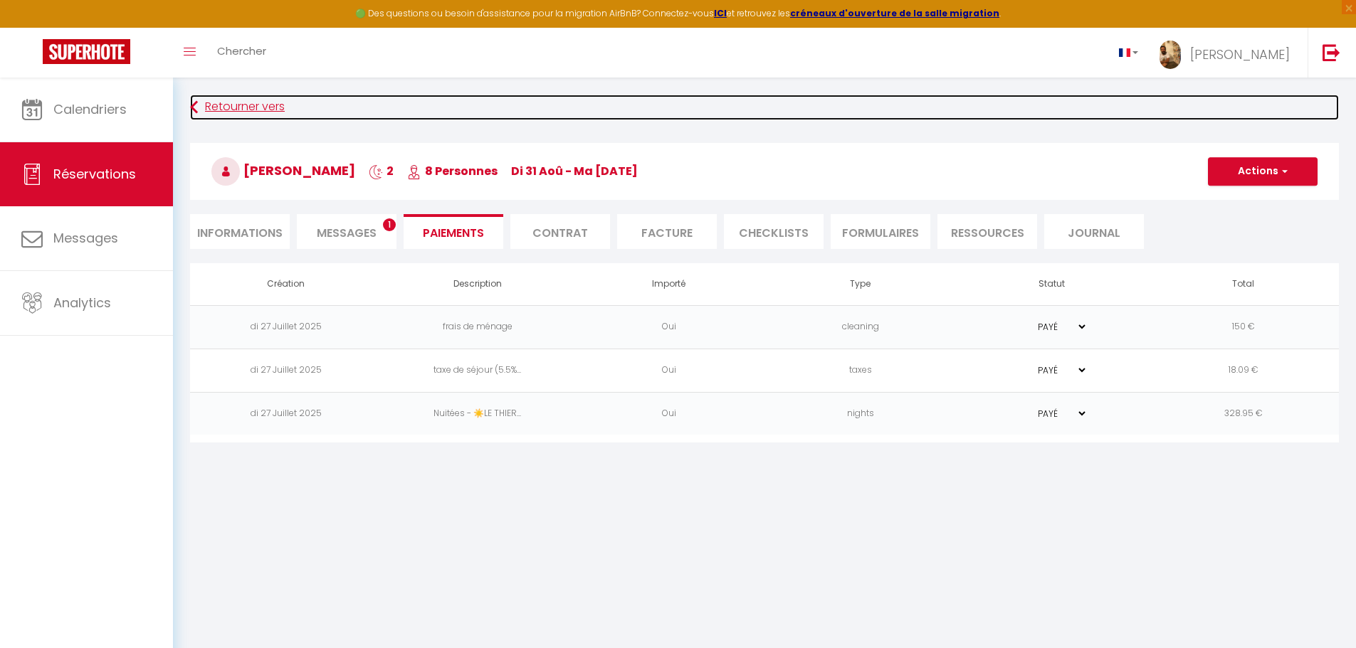
click at [204, 101] on link "Retourner vers" at bounding box center [764, 108] width 1149 height 26
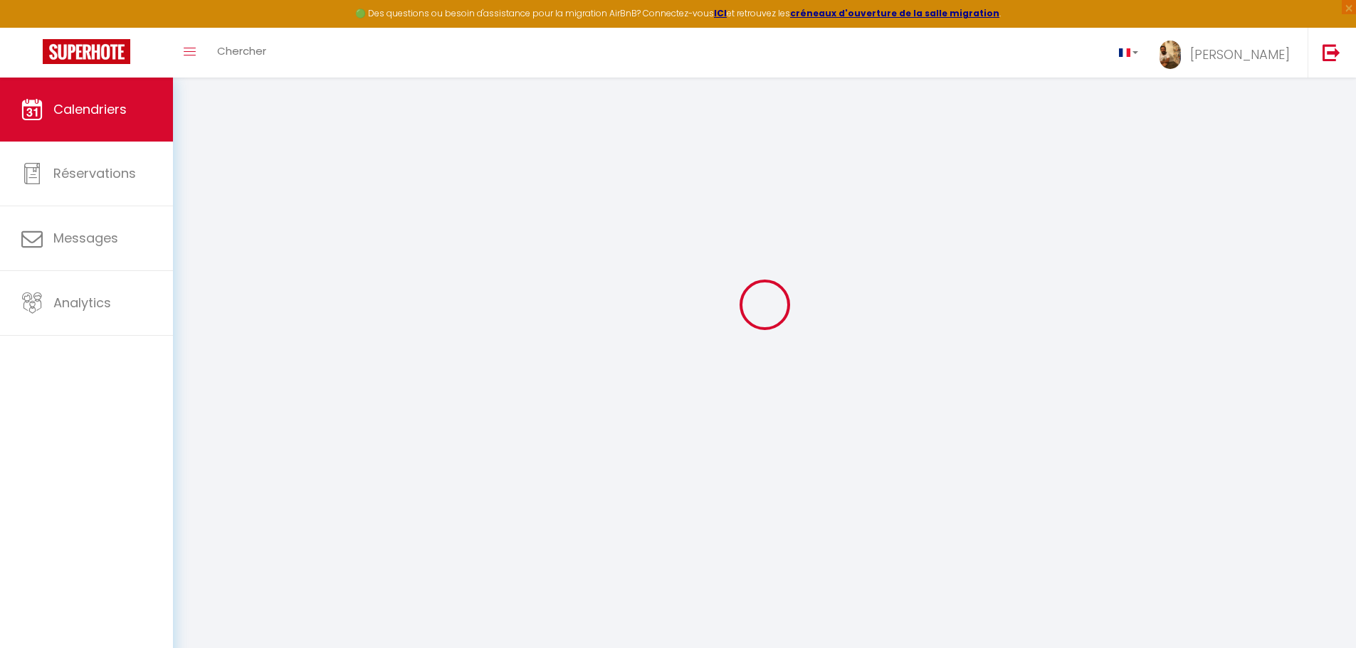
scroll to position [78, 0]
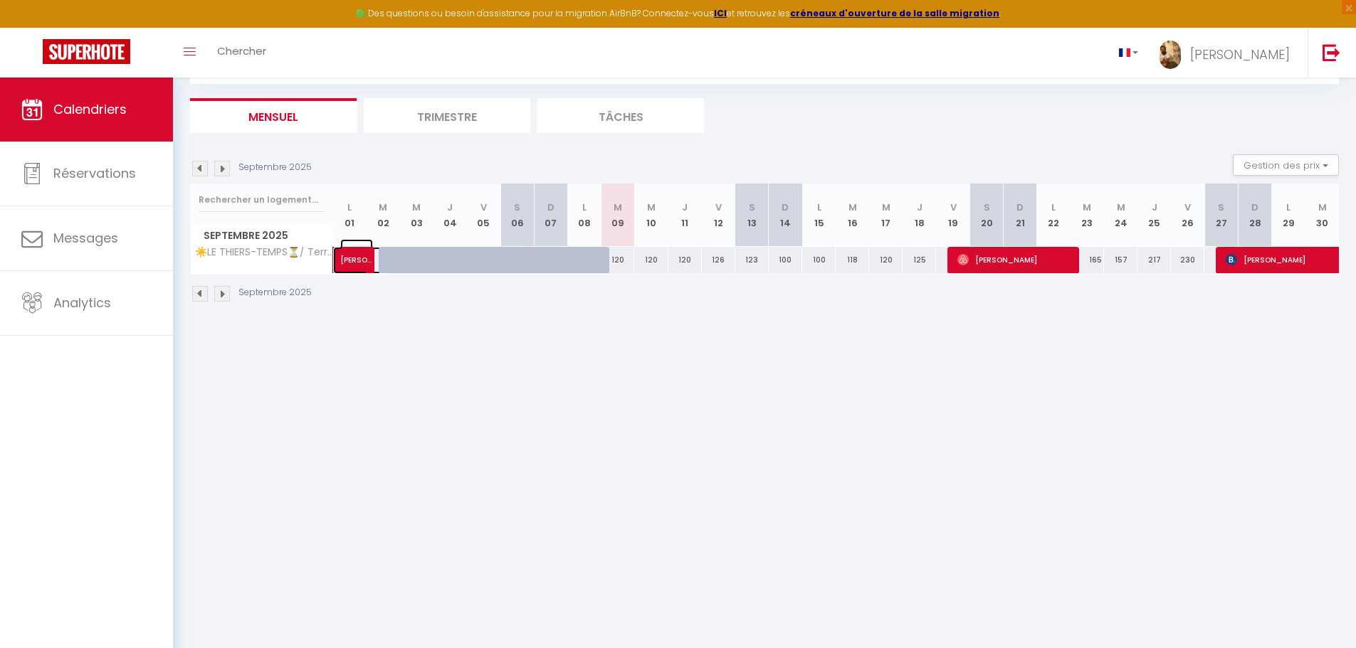
click at [356, 258] on span "[PERSON_NAME]" at bounding box center [356, 252] width 33 height 27
select select "OK"
select select "0"
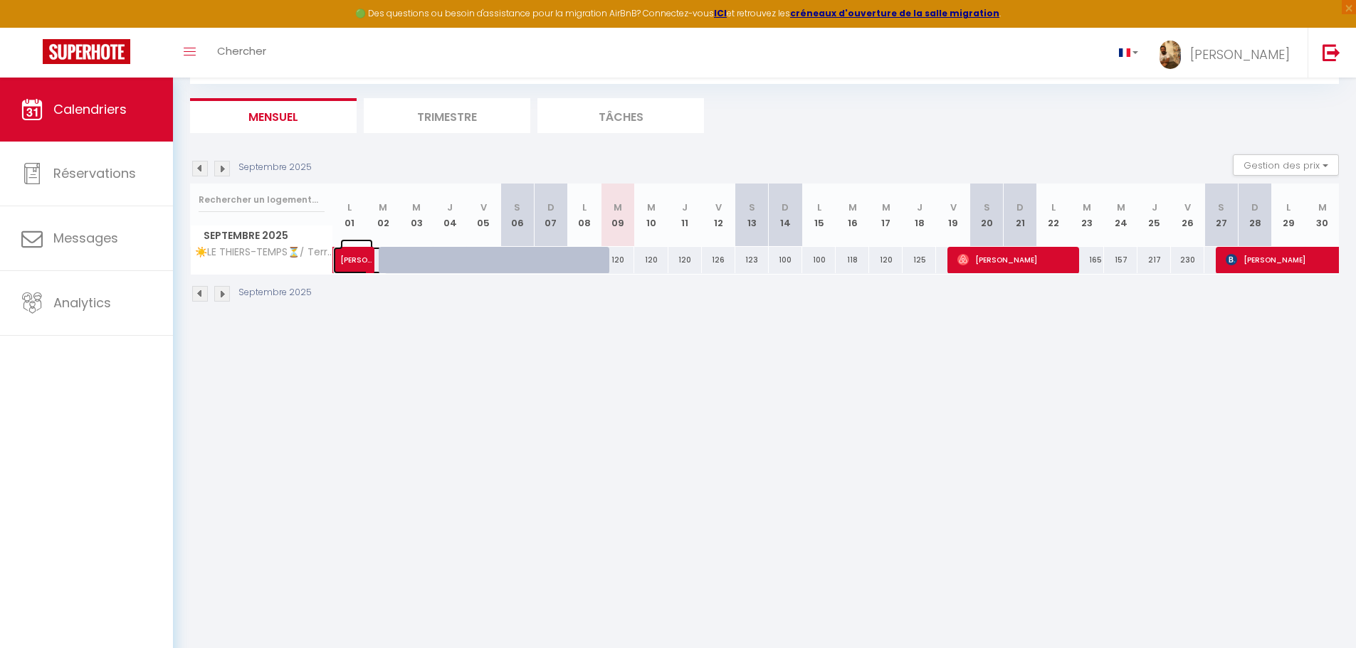
select select "1"
select select
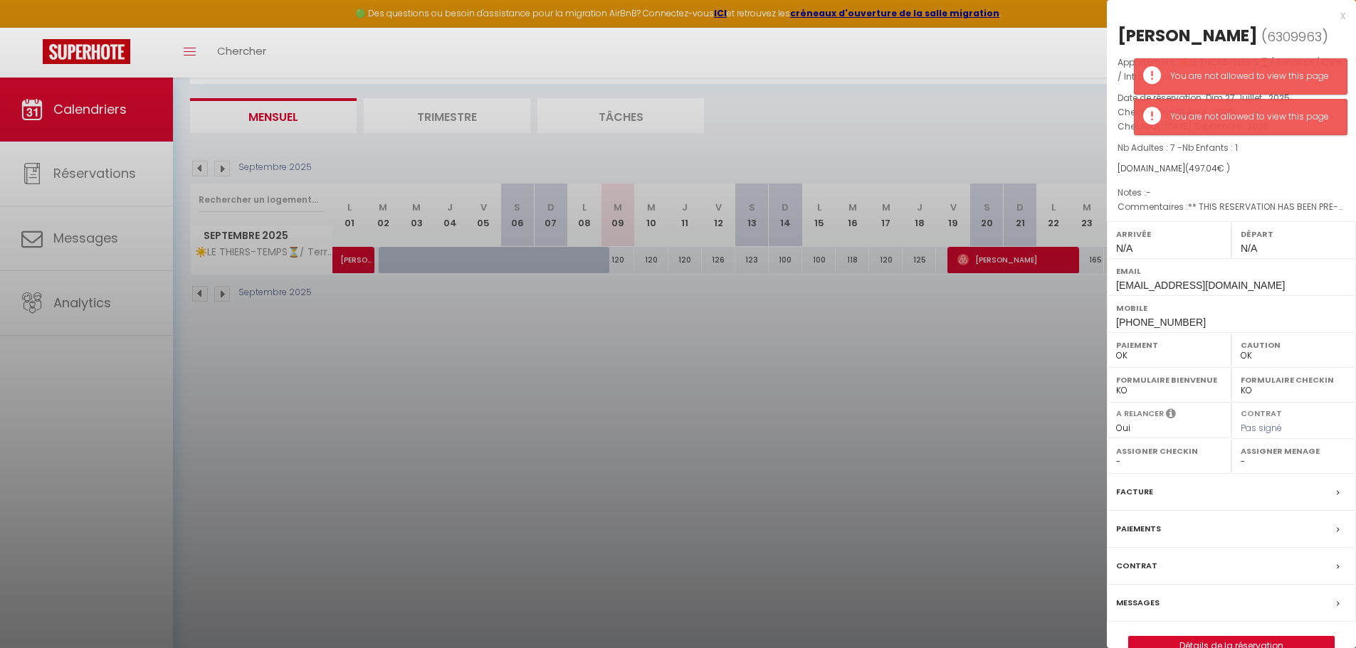
click at [1134, 537] on label "Paiements" at bounding box center [1138, 529] width 45 height 15
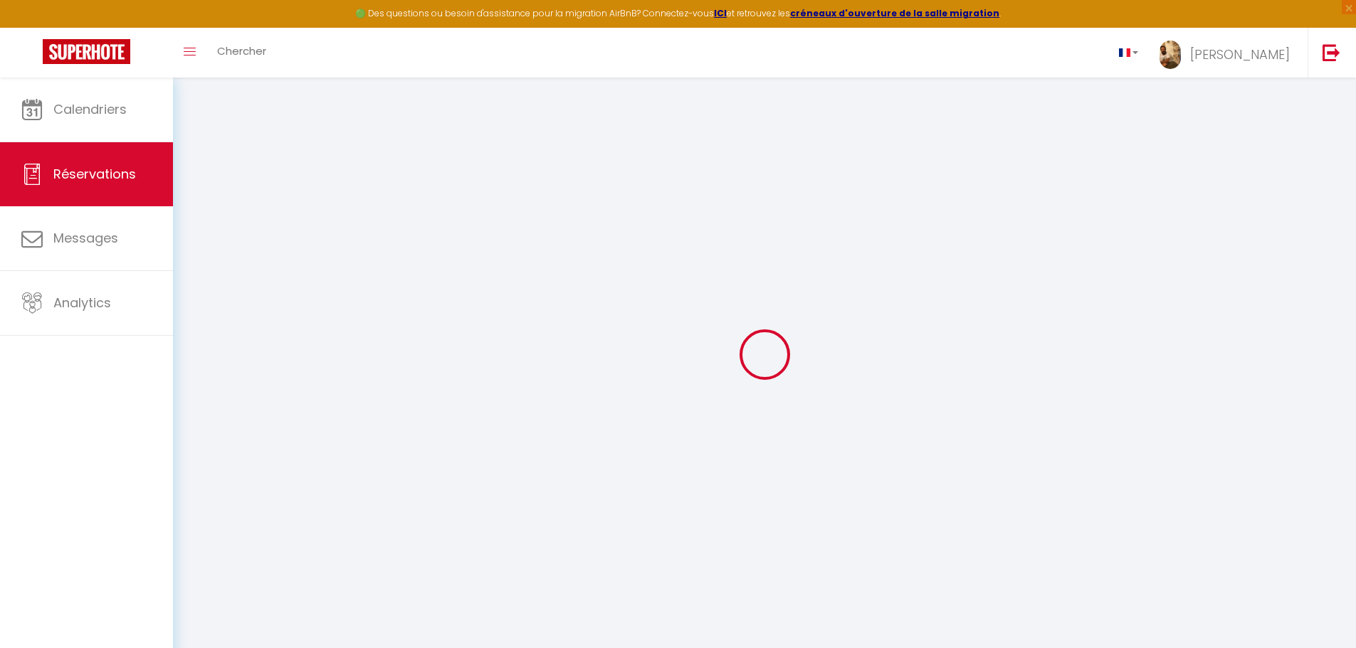
select select
checkbox input "false"
type textarea "** THIS RESERVATION HAS BEEN PRE-PAID ** BOOKING NOTE : Payment charge is EUR 6…"
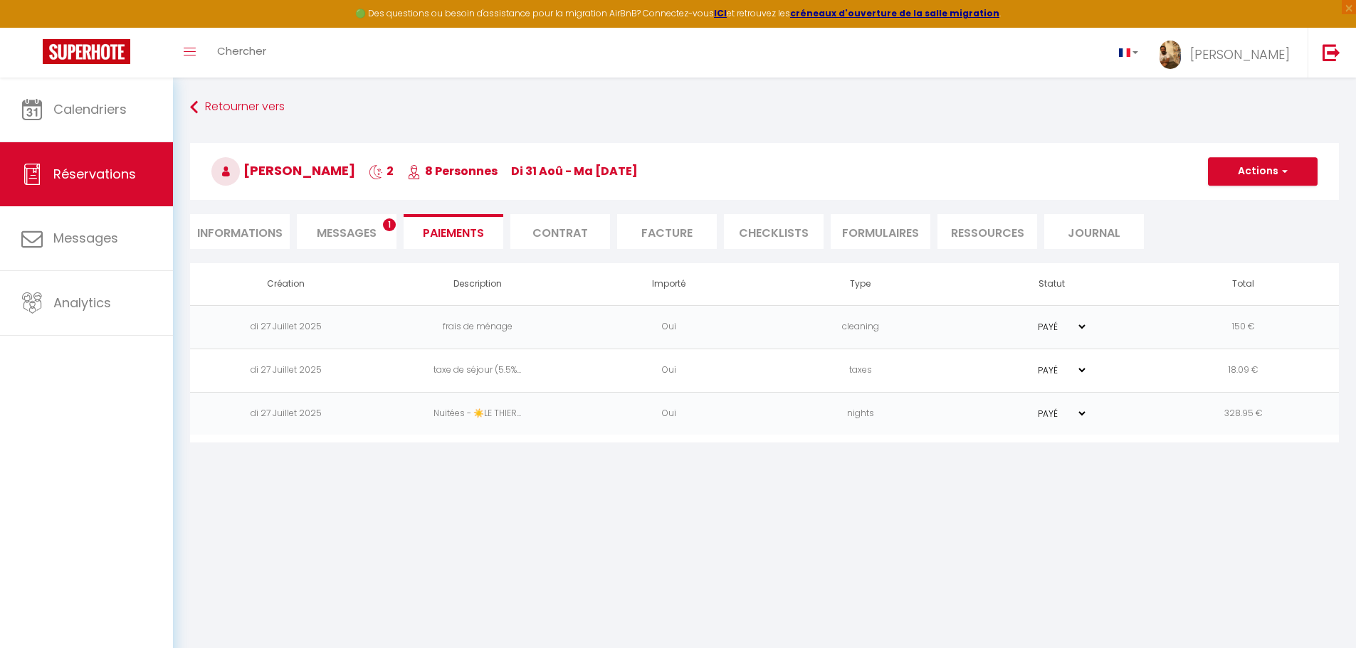
click at [660, 232] on li "Facture" at bounding box center [667, 231] width 100 height 35
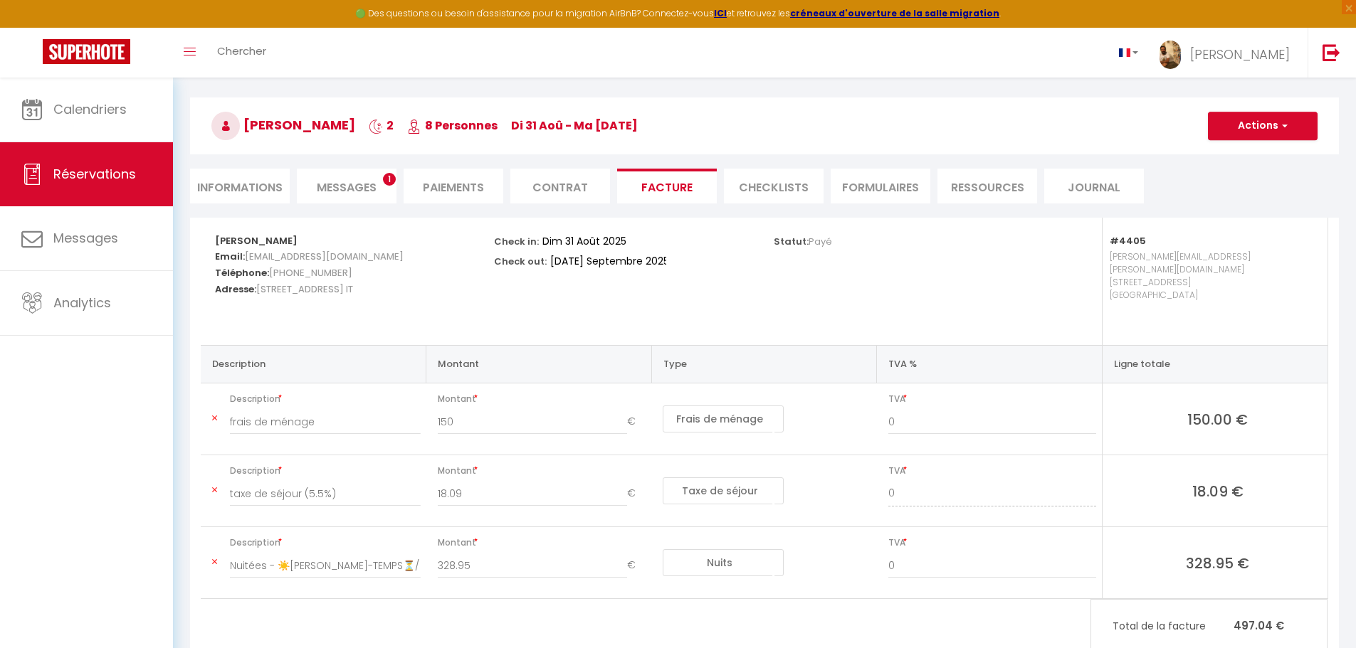
scroll to position [80, 0]
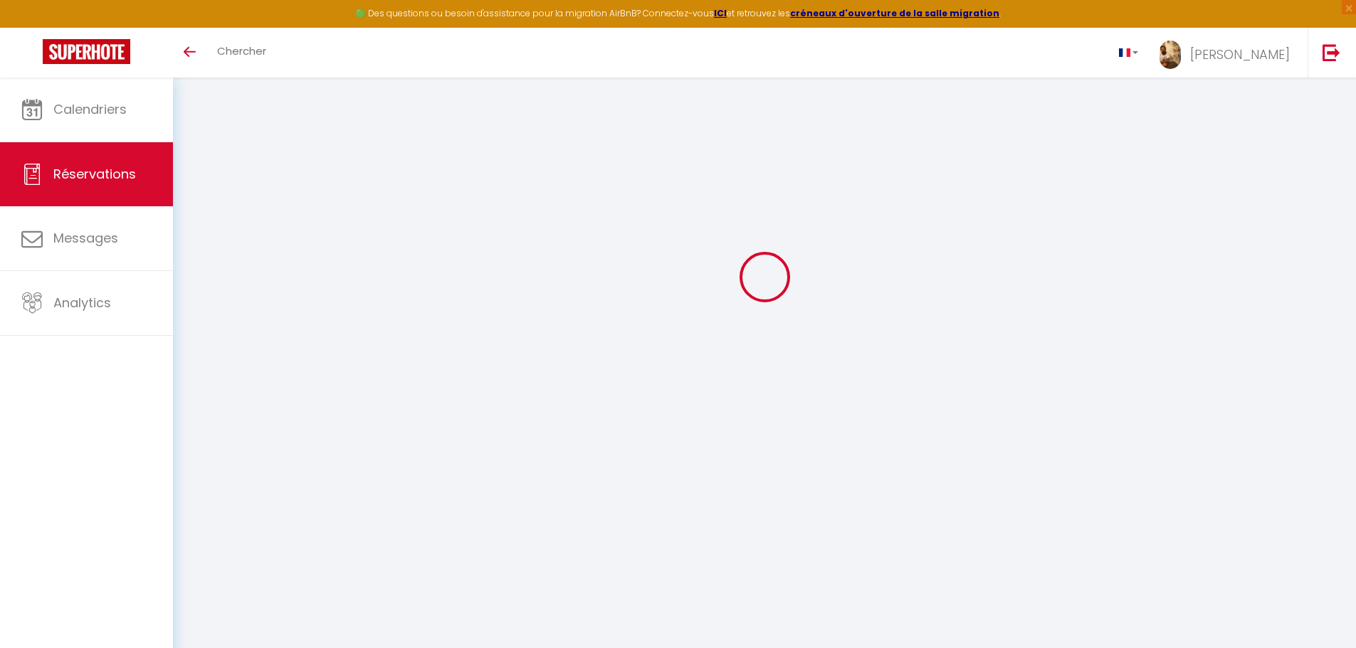
type input "[PERSON_NAME]"
type input "Oliphant"
type input "[EMAIL_ADDRESS][DOMAIN_NAME]"
type input "[PHONE_NUMBER]"
type input "51015"
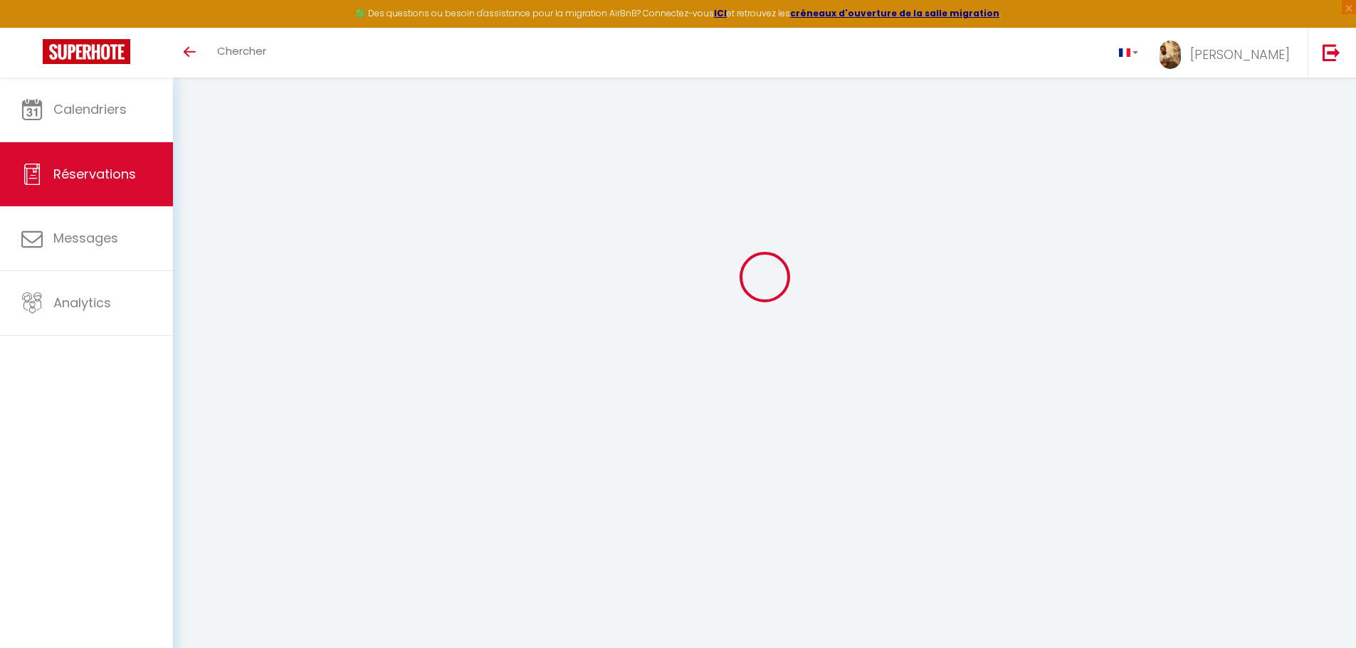
type input "[STREET_ADDRESS]"
type input "Monsummano Terme PT"
select select "IT"
type input "81.42"
type input "6.96"
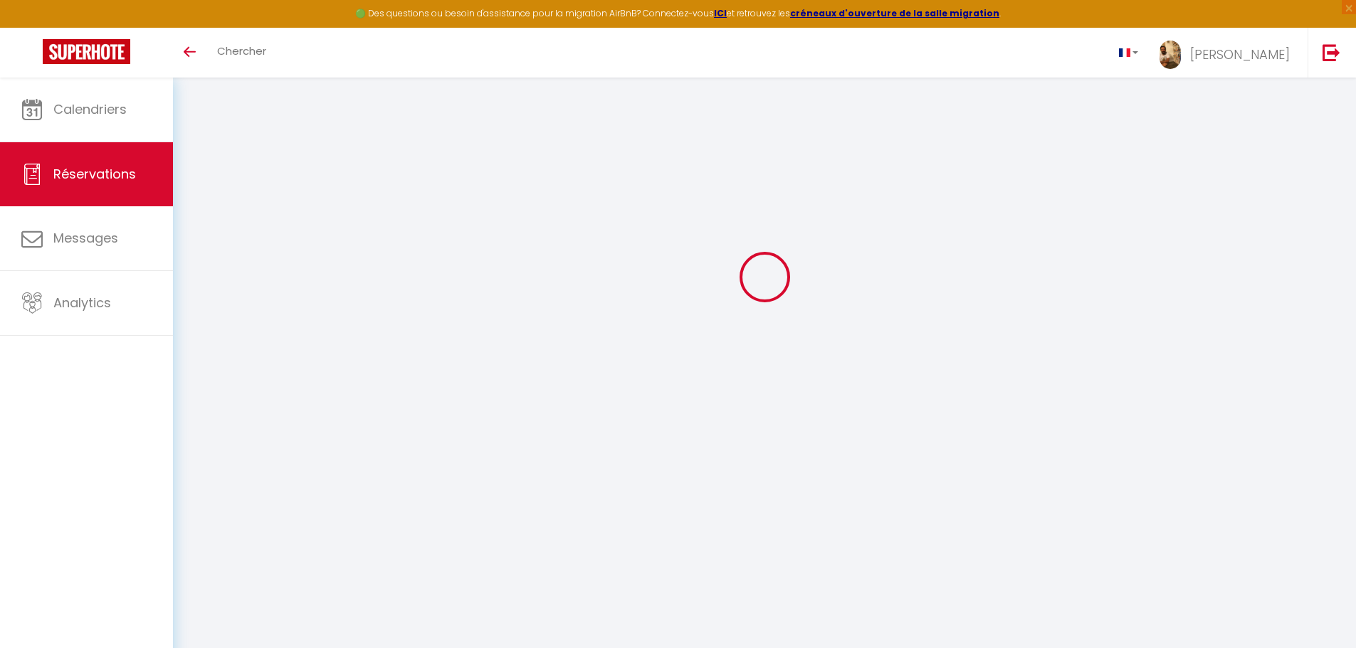
select select "4405"
select select "1"
select select
type input "7"
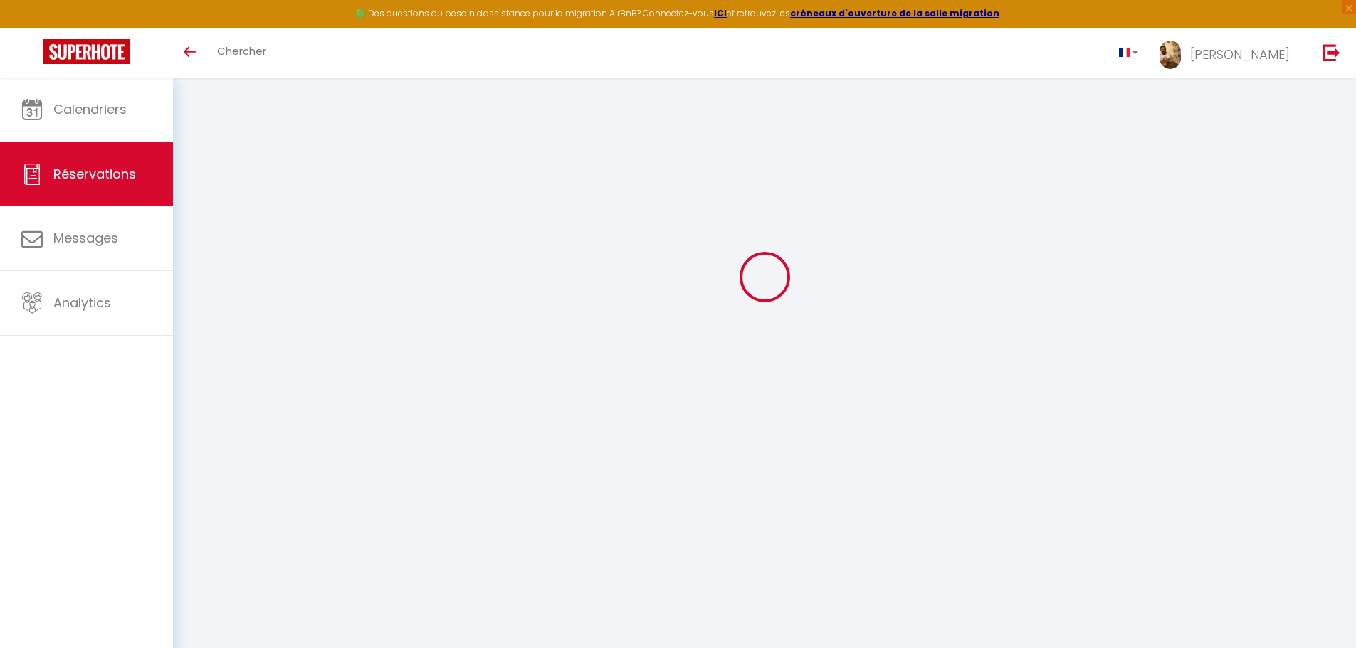
type input "1"
select select "12"
select select "15"
type input "328.95"
checkbox input "false"
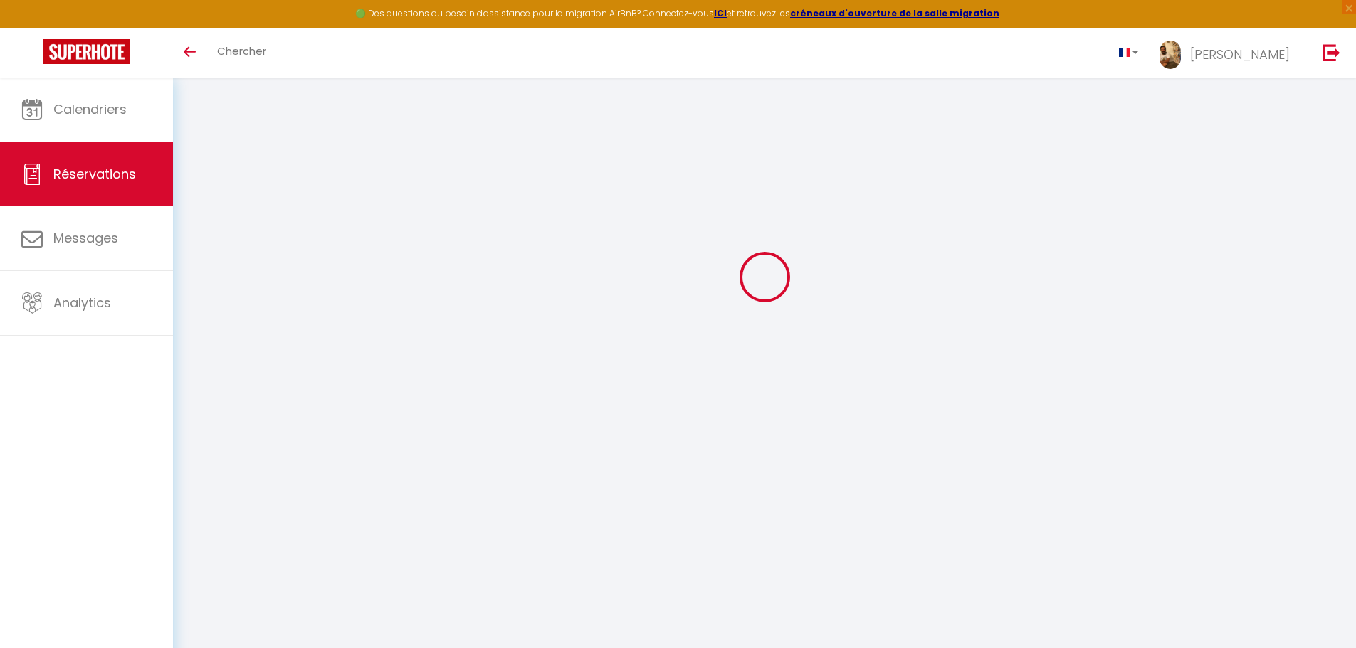
select select "2"
type input "150"
type input "0"
select select
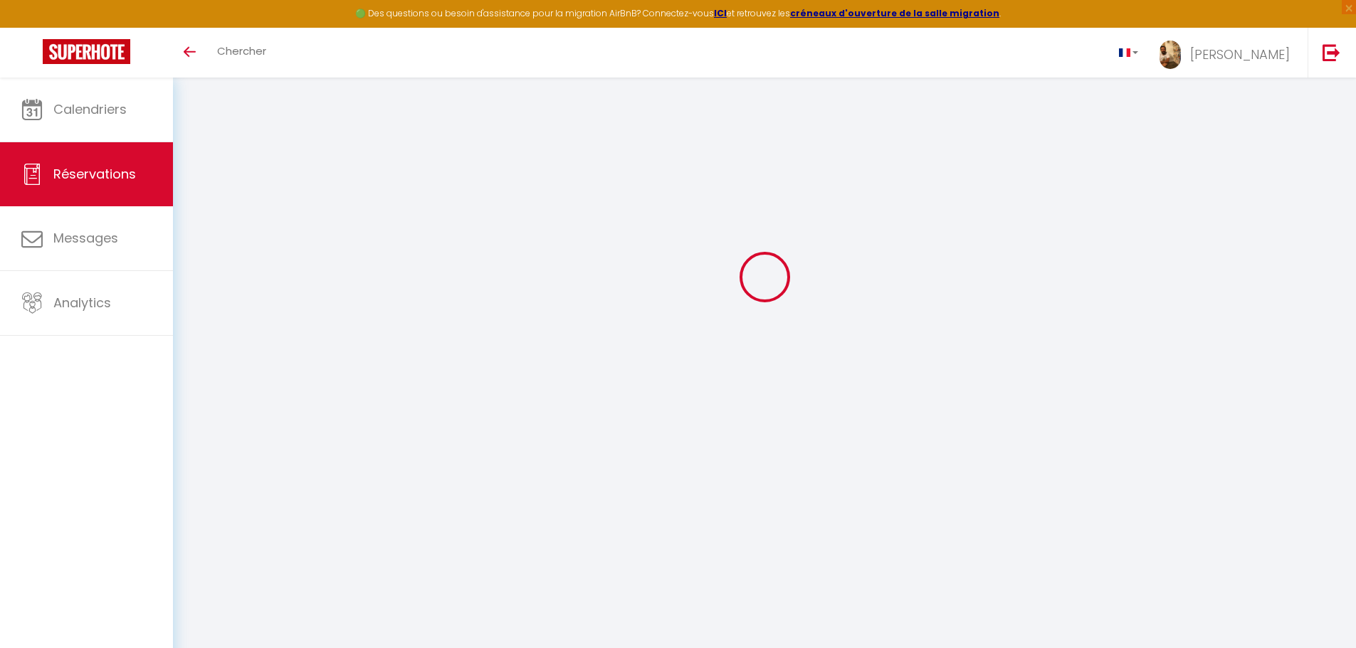
select select
checkbox input "false"
select select
checkbox input "false"
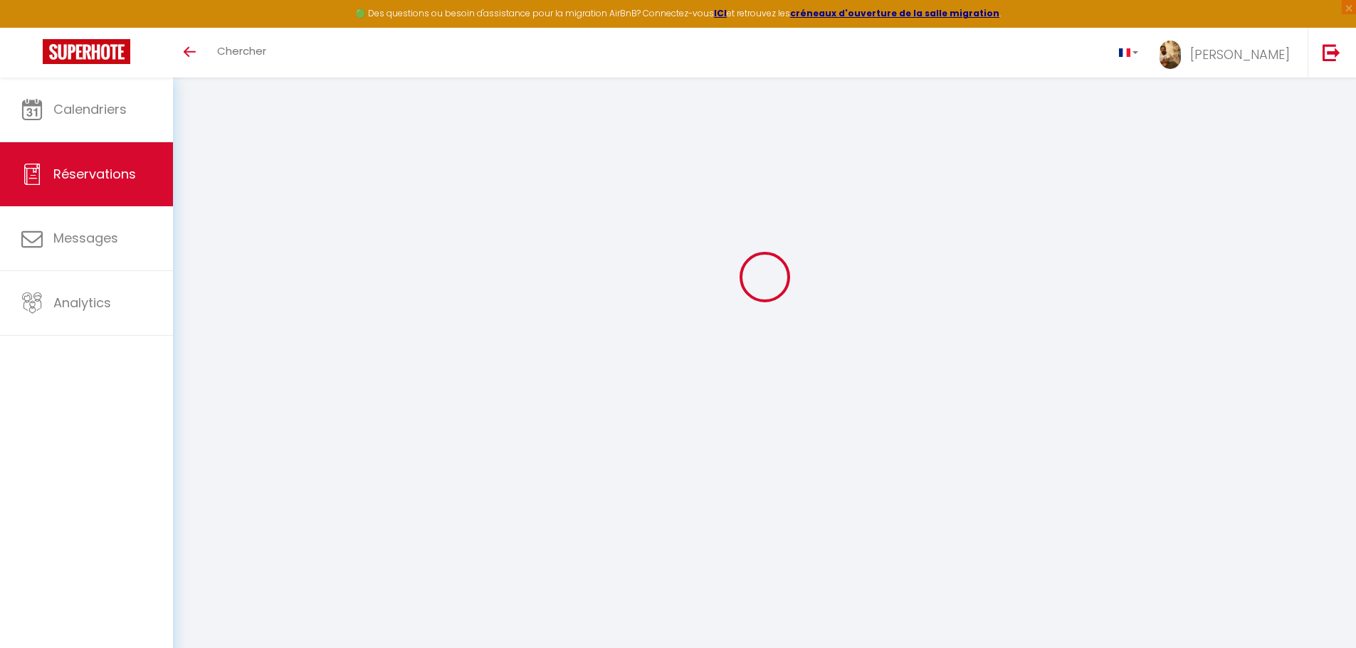
select select
checkbox input "false"
type textarea "** THIS RESERVATION HAS BEEN PRE-PAID ** BOOKING NOTE : Payment charge is EUR 6…"
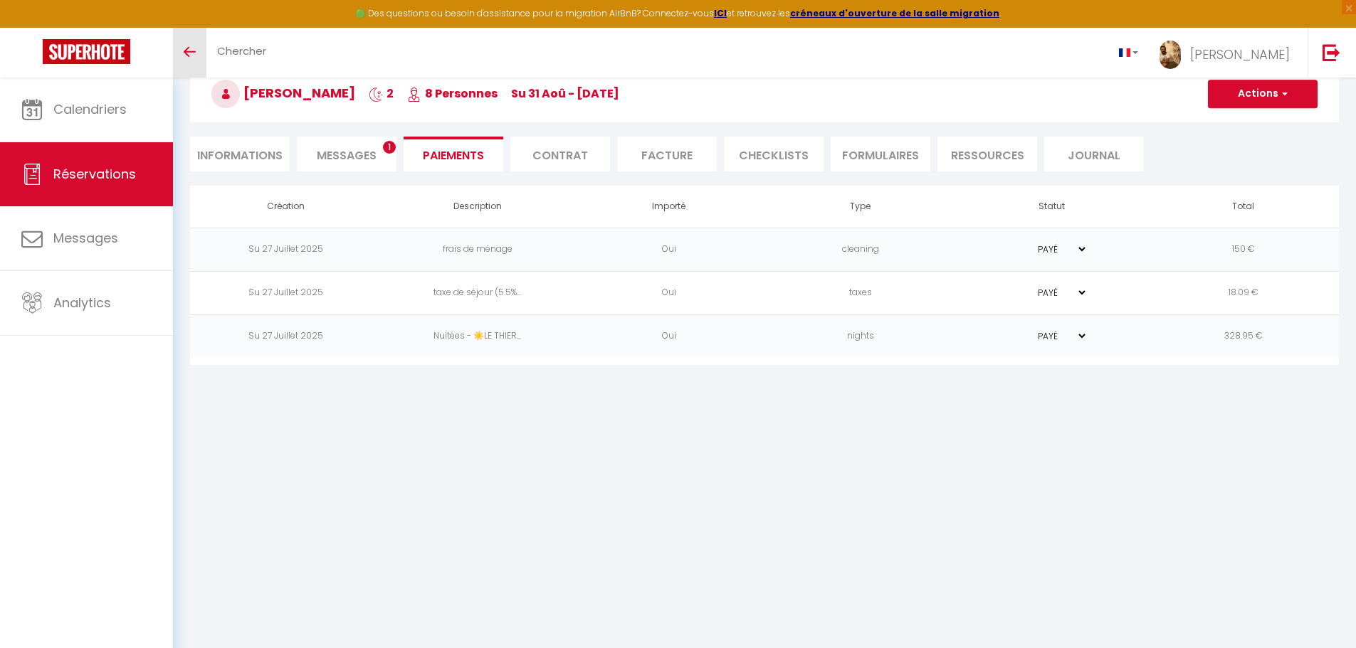
click at [195, 48] on icon "Toggle menubar" at bounding box center [190, 52] width 12 height 9
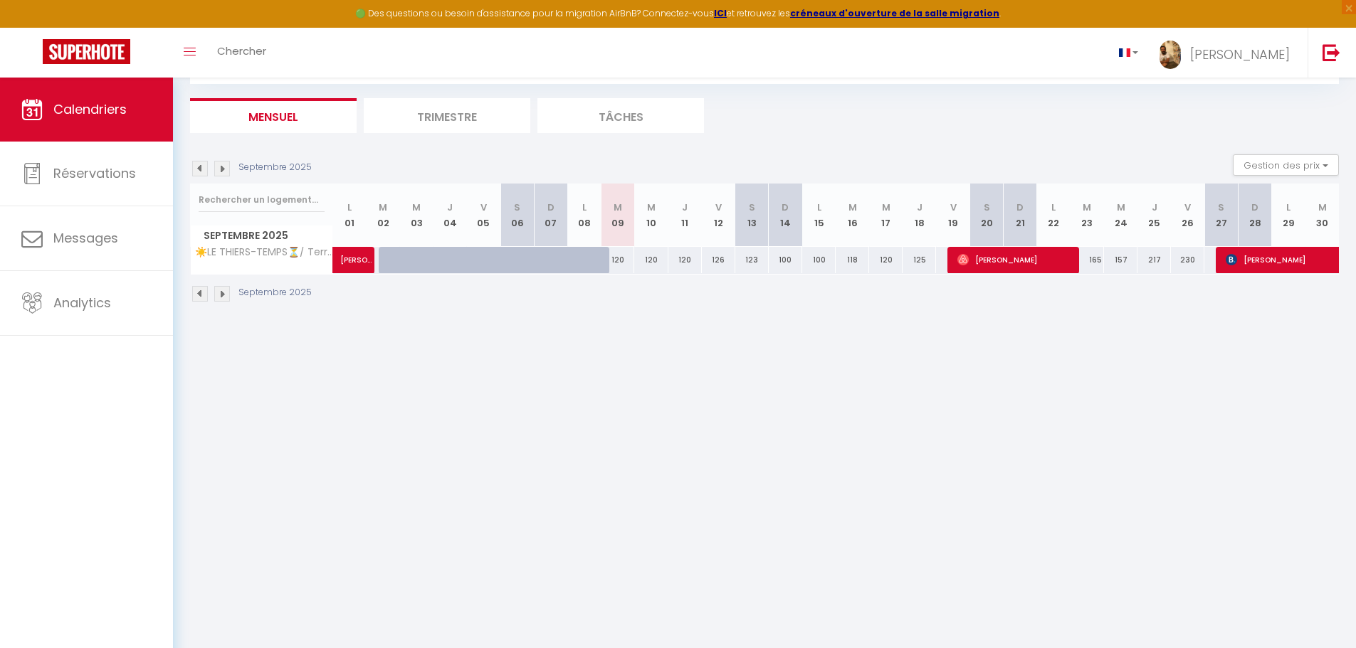
click at [203, 171] on img at bounding box center [200, 169] width 16 height 16
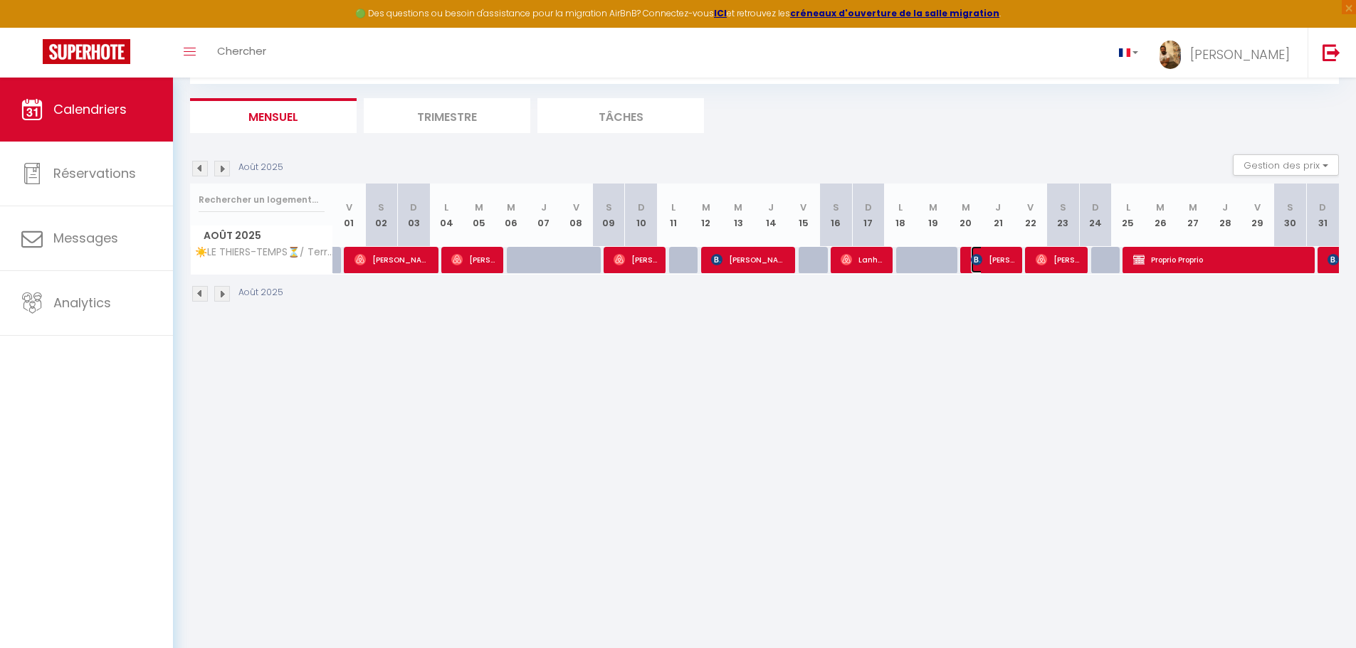
click at [984, 261] on span "[PERSON_NAME]" at bounding box center [992, 259] width 43 height 27
select select "OK"
select select "0"
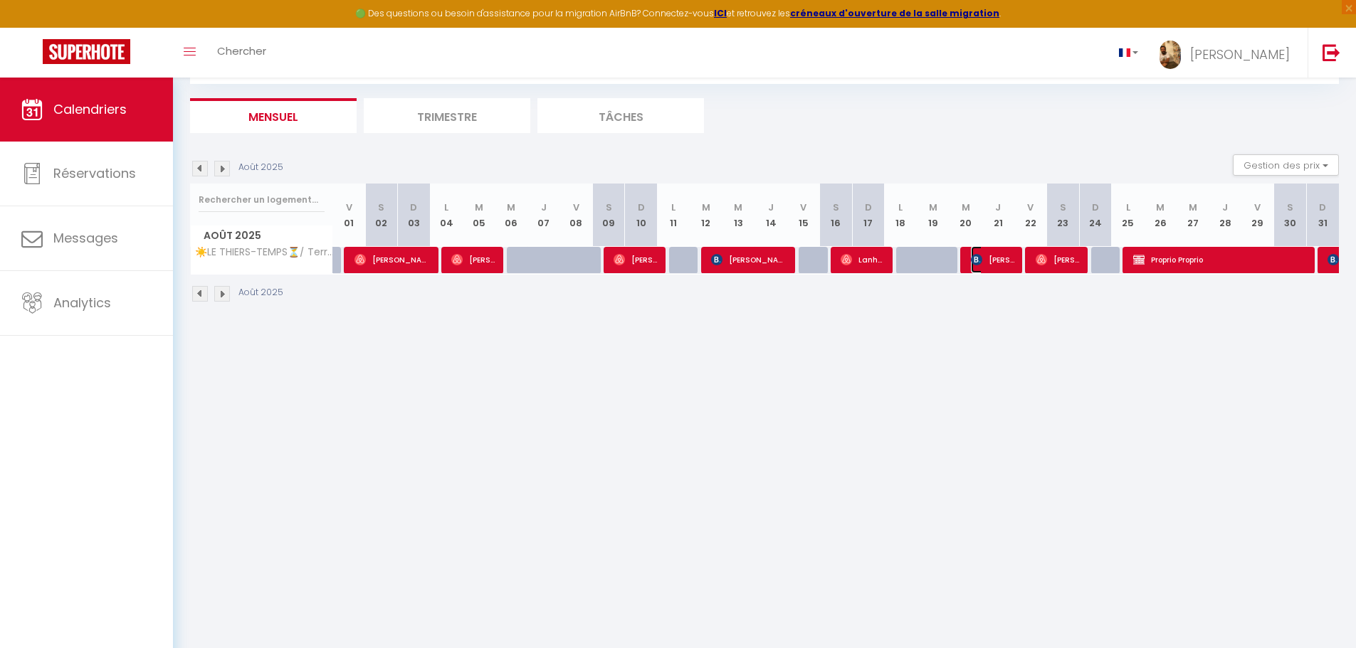
select select "1"
select select
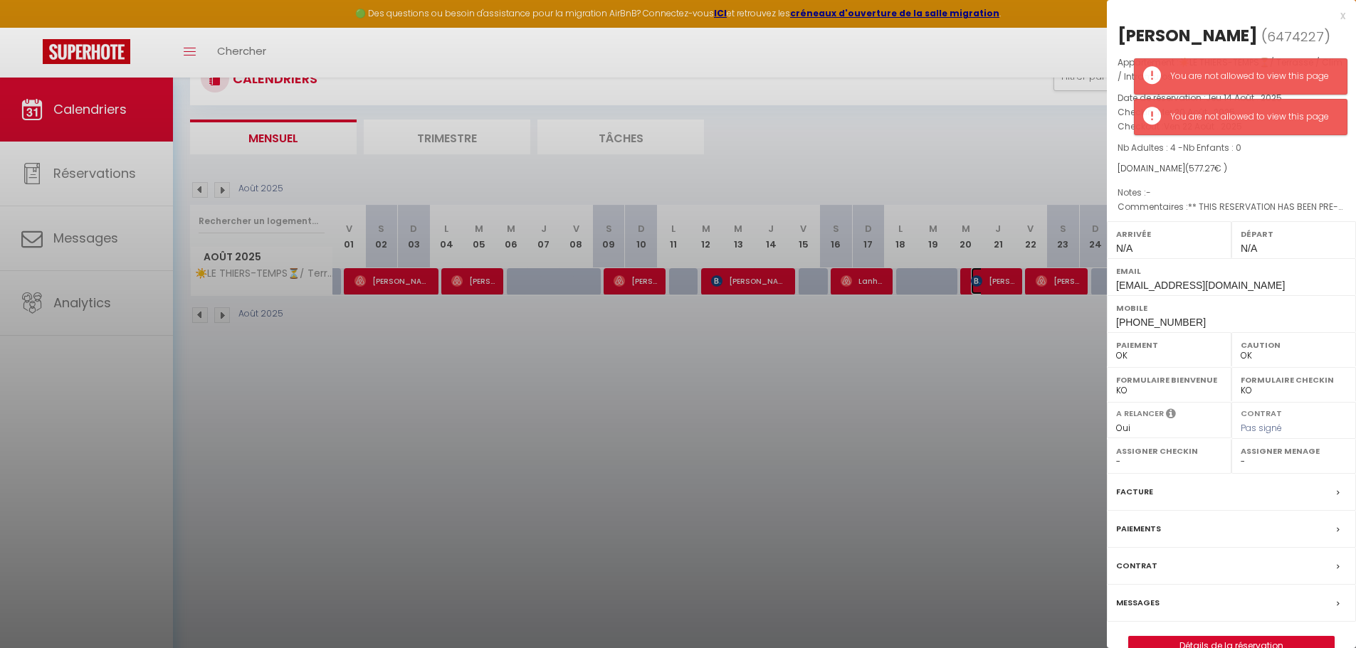
scroll to position [78, 0]
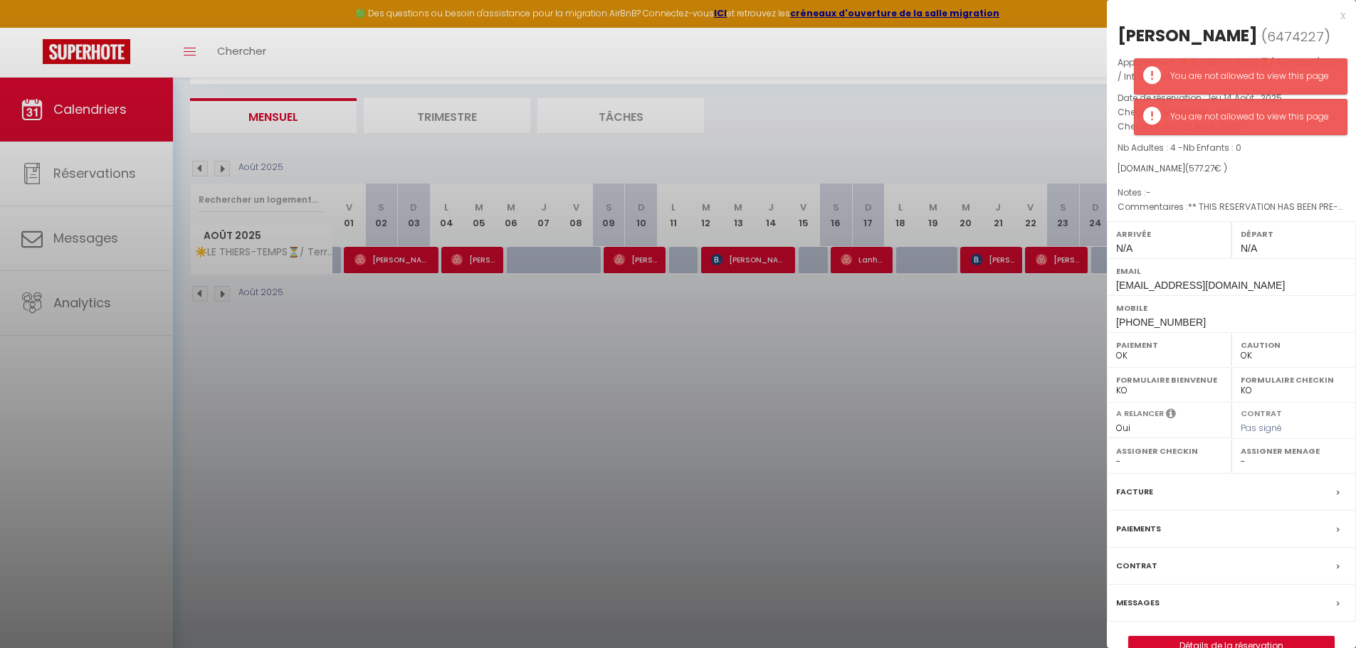
click at [1127, 526] on label "Paiements" at bounding box center [1138, 529] width 45 height 15
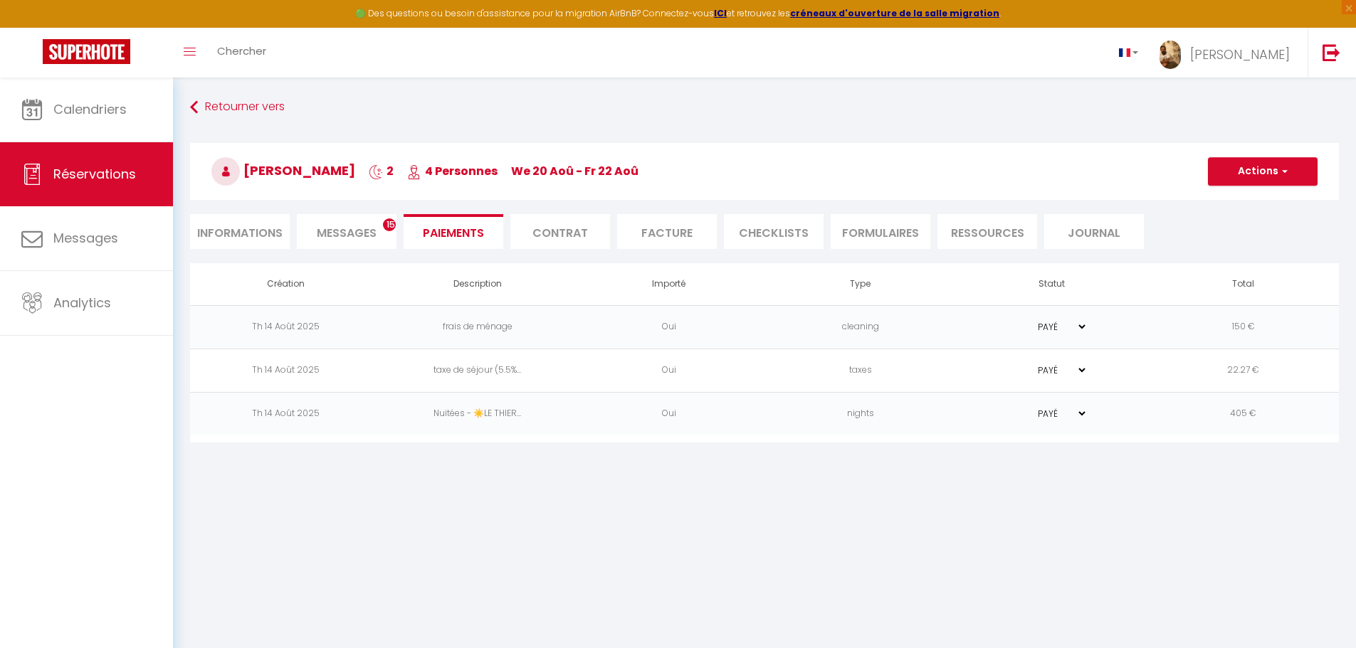
click at [253, 232] on li "Informations" at bounding box center [240, 231] width 100 height 35
select select
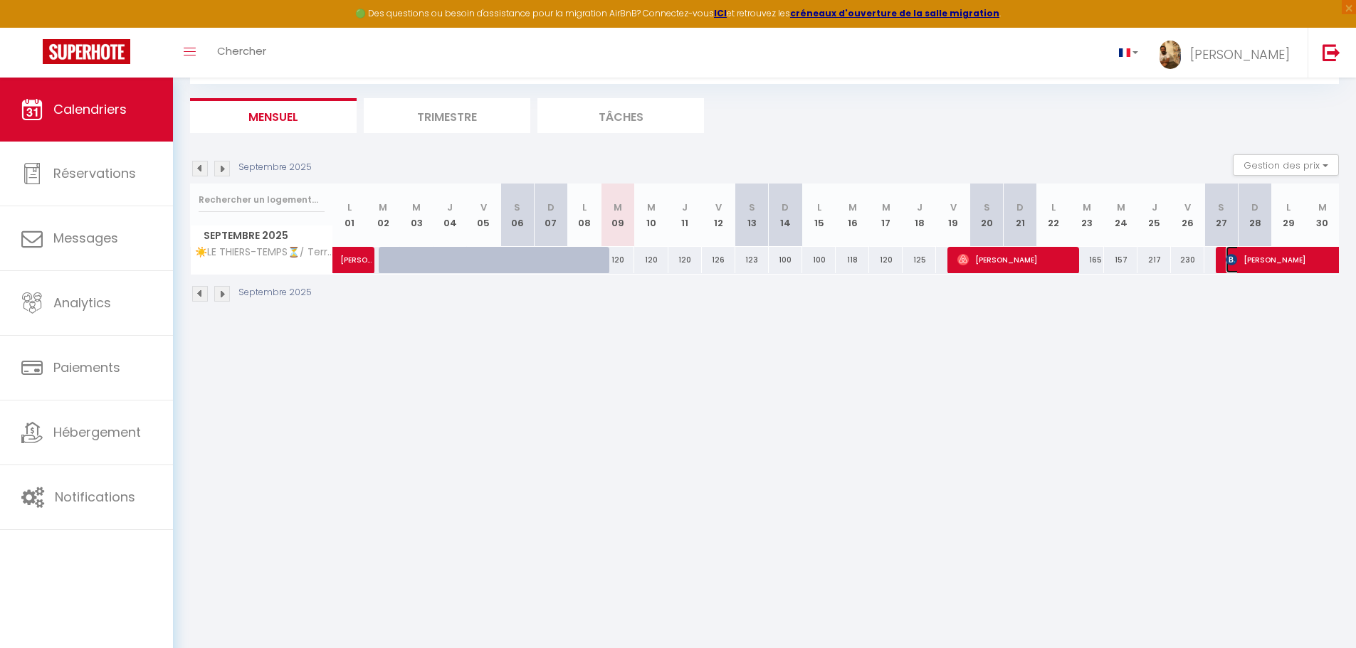
click at [1253, 258] on span "[PERSON_NAME]" at bounding box center [1339, 259] width 229 height 27
select select "OK"
select select "0"
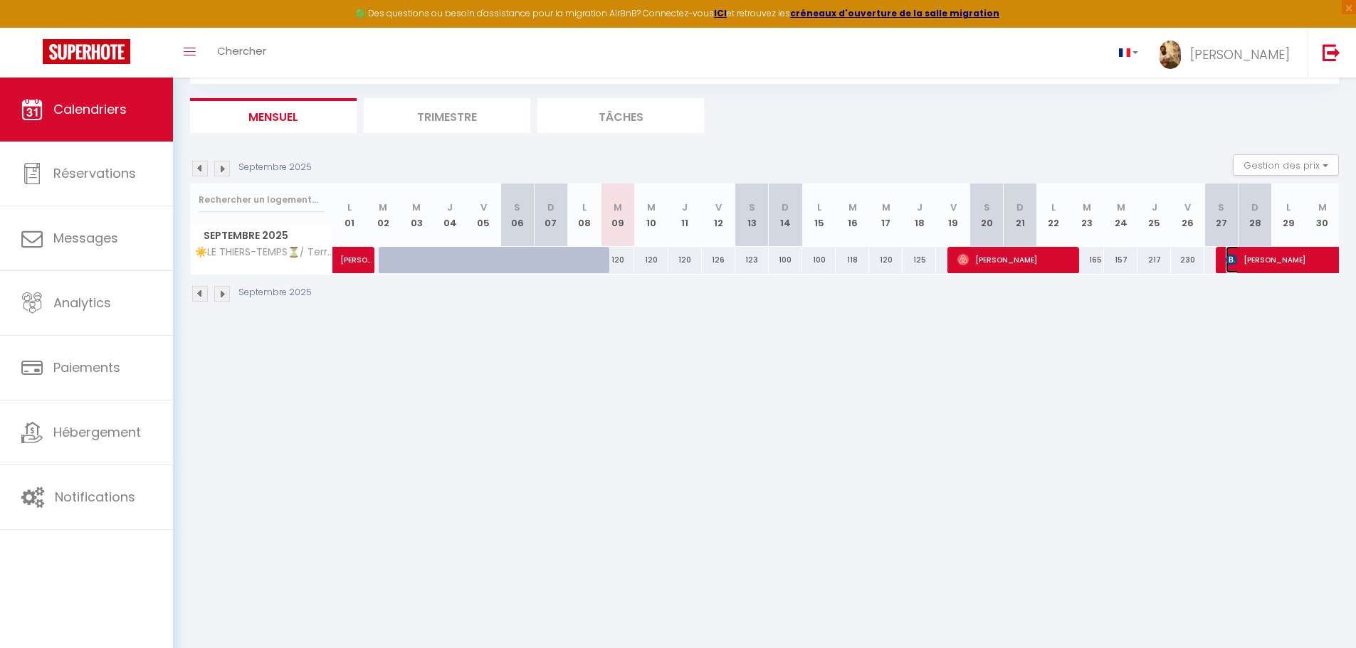
select select "1"
select select
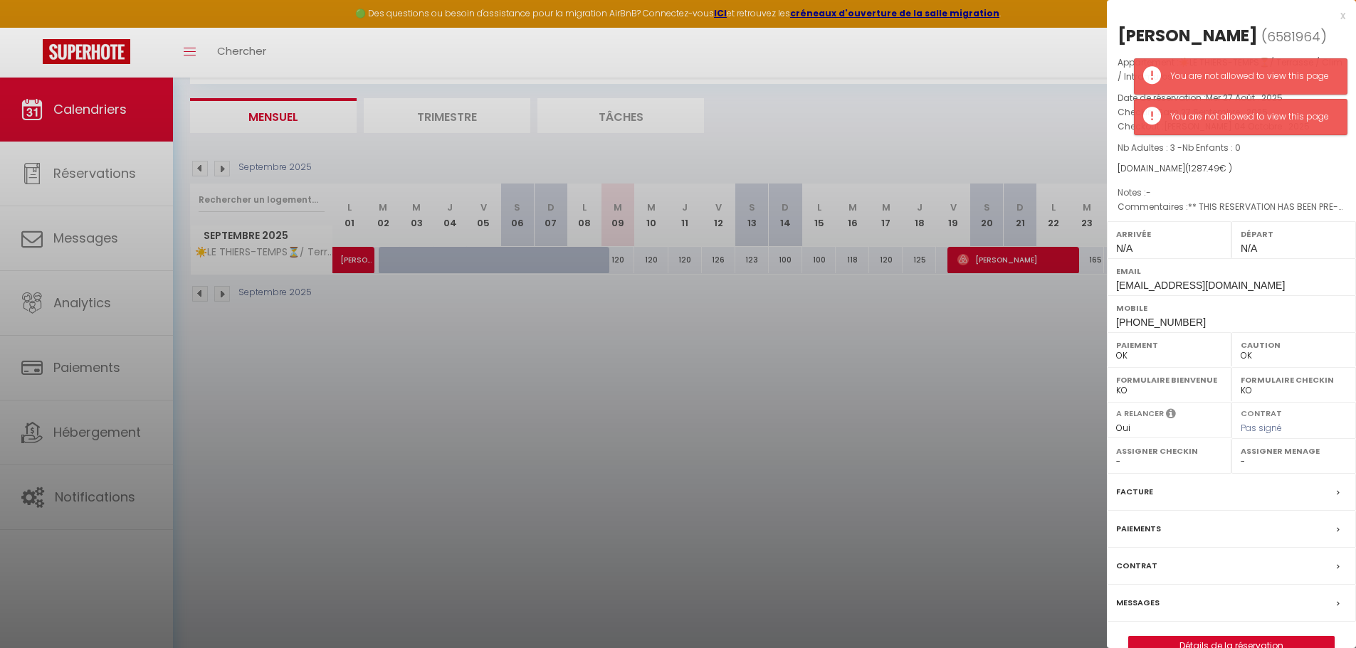
click at [1155, 527] on label "Paiements" at bounding box center [1138, 529] width 45 height 15
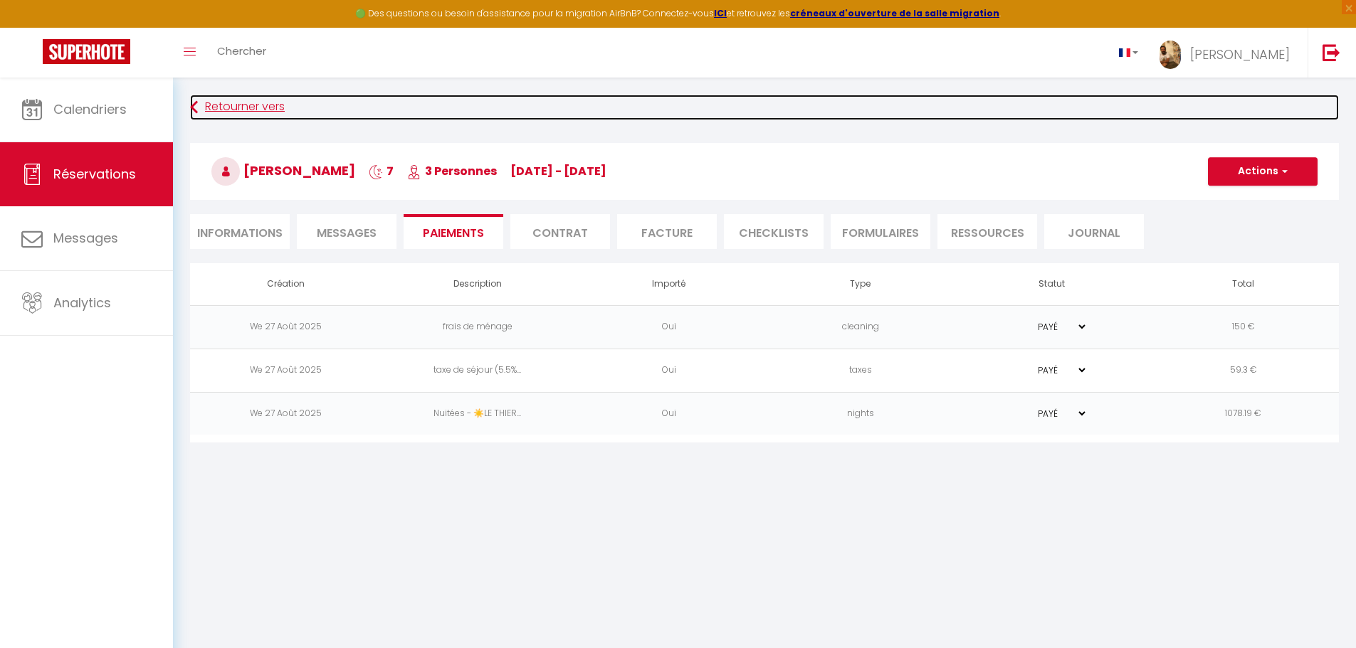
click at [197, 107] on icon at bounding box center [194, 108] width 8 height 26
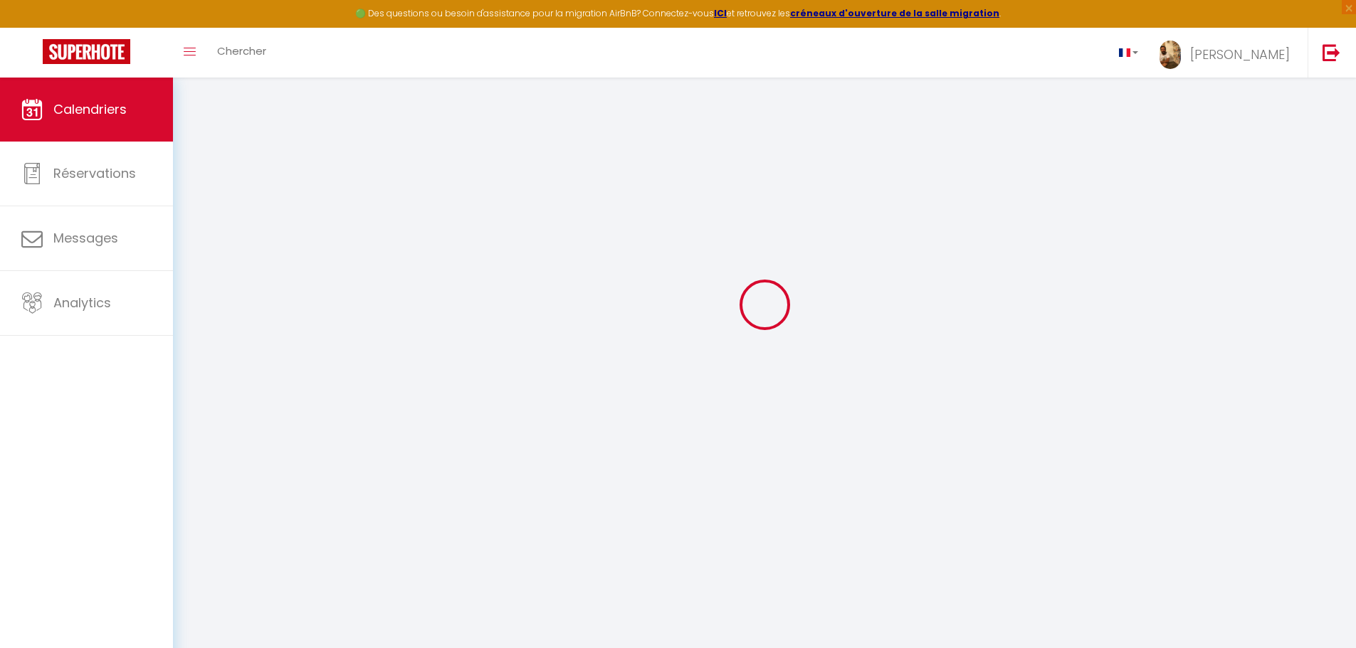
scroll to position [78, 0]
